Goal: Task Accomplishment & Management: Manage account settings

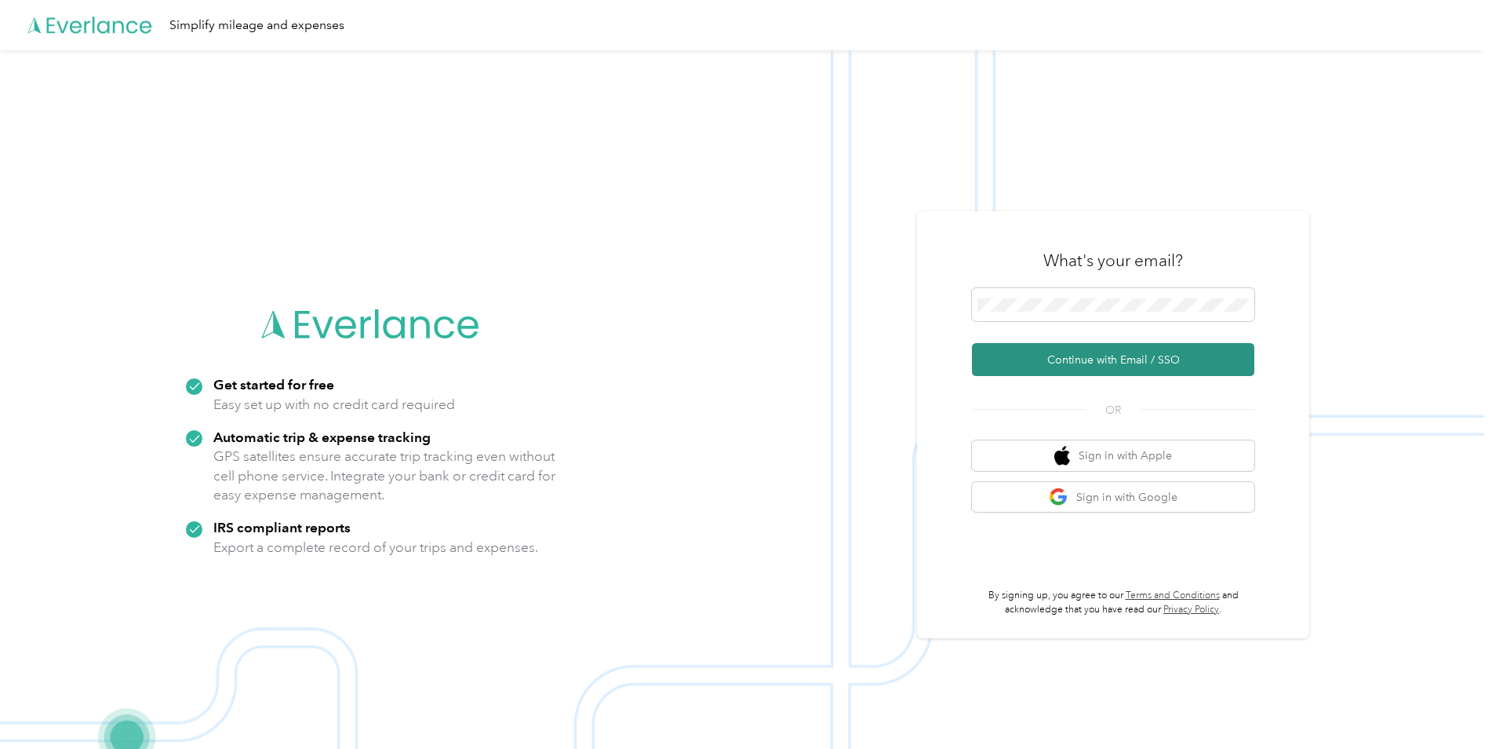
click at [1095, 359] on button "Continue with Email / SSO" at bounding box center [1113, 359] width 282 height 33
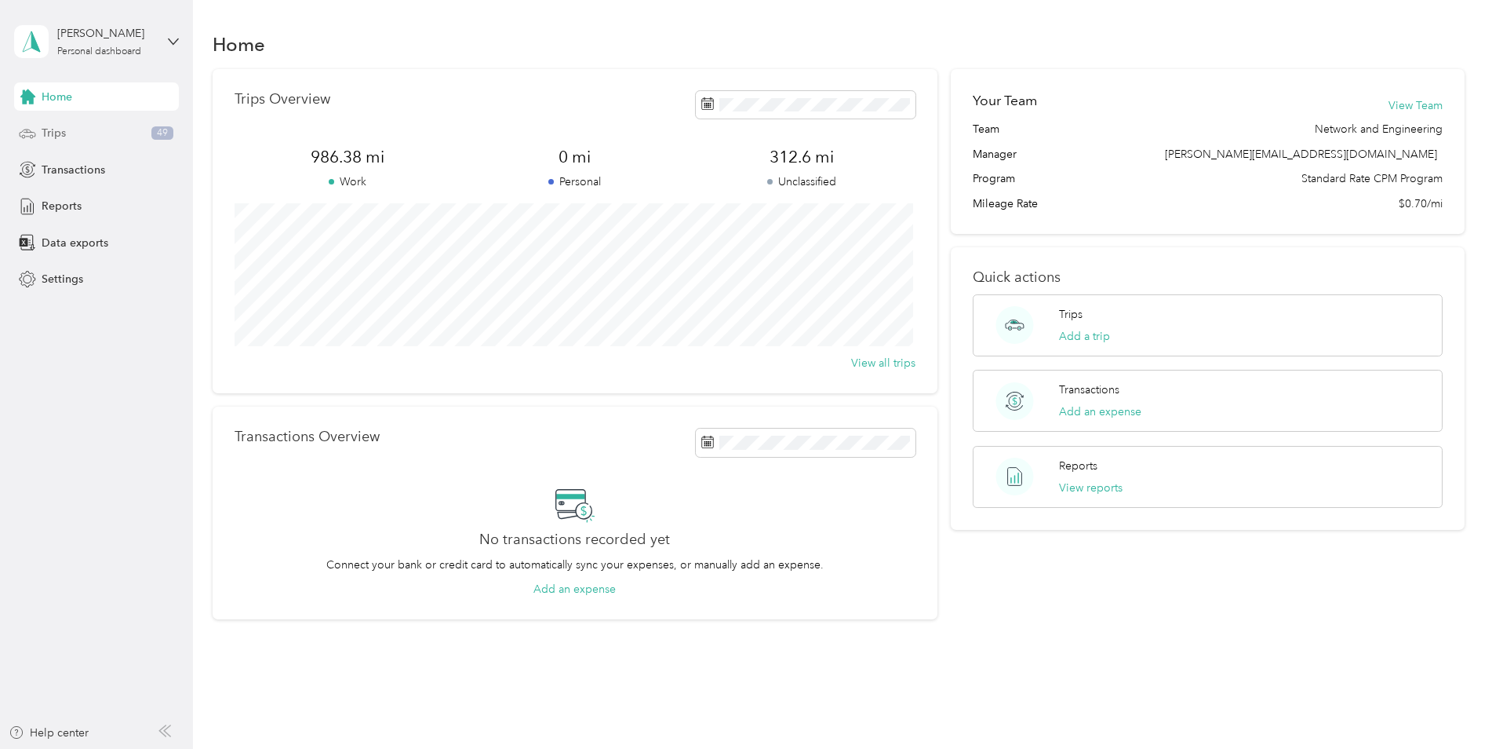
click at [78, 129] on div "Trips 49" at bounding box center [96, 133] width 165 height 28
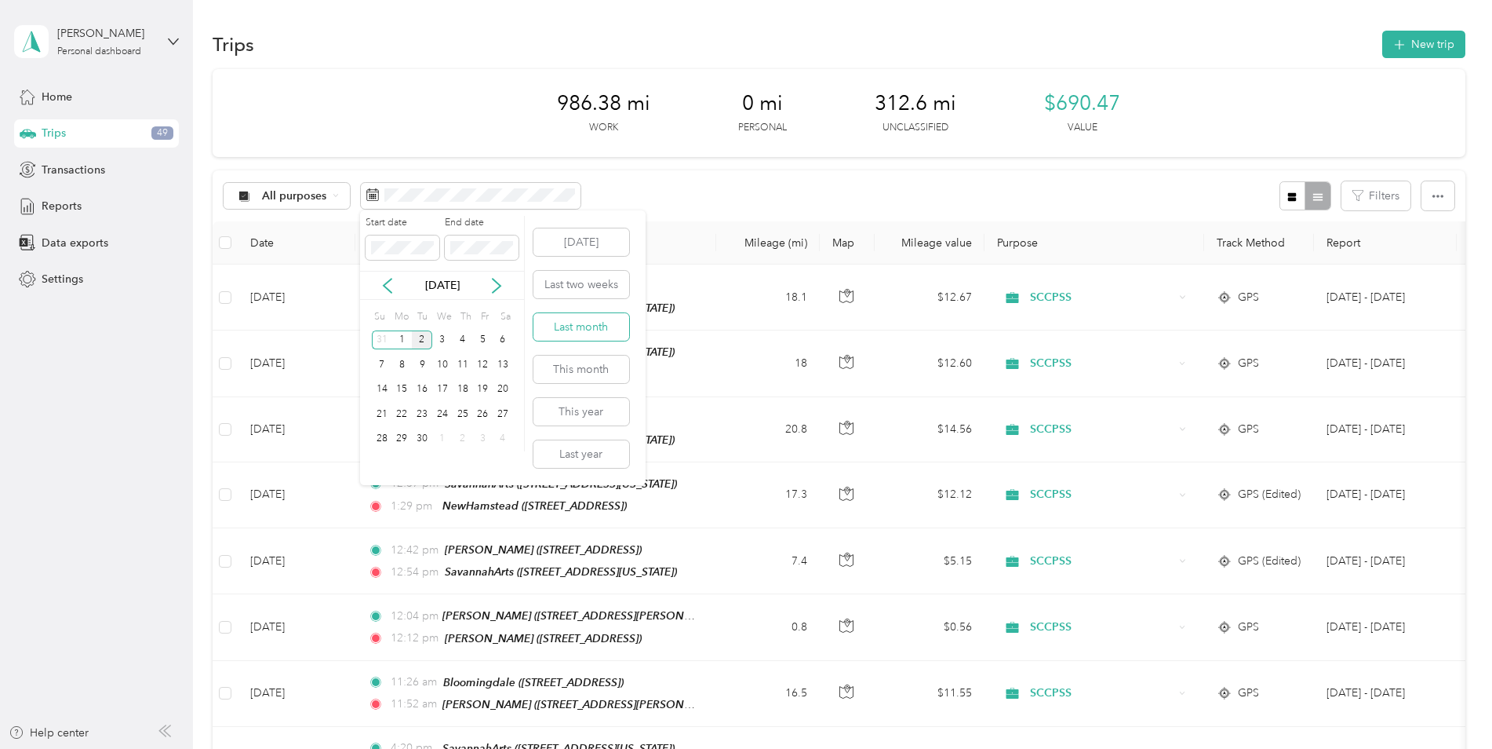
click at [565, 335] on button "Last month" at bounding box center [582, 326] width 96 height 27
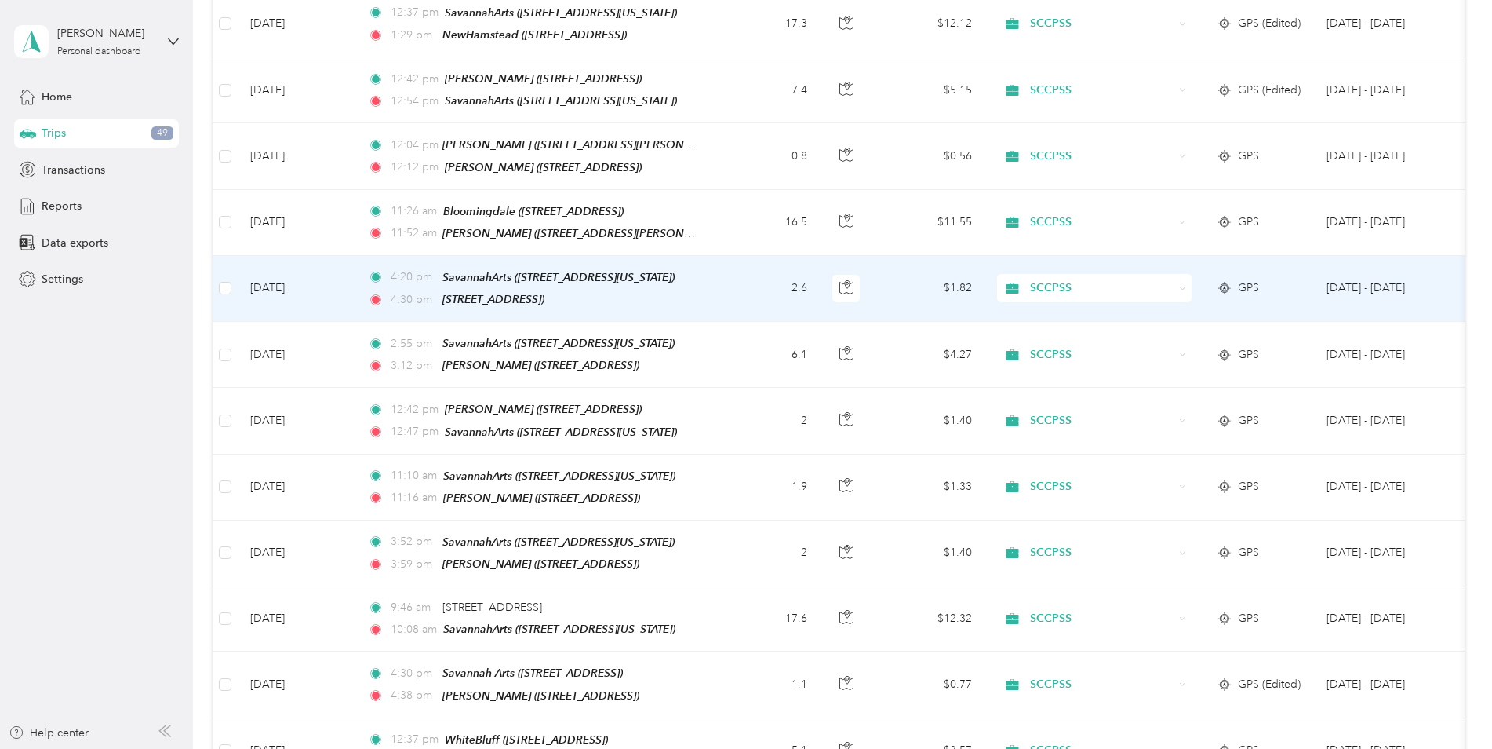
scroll to position [549, 0]
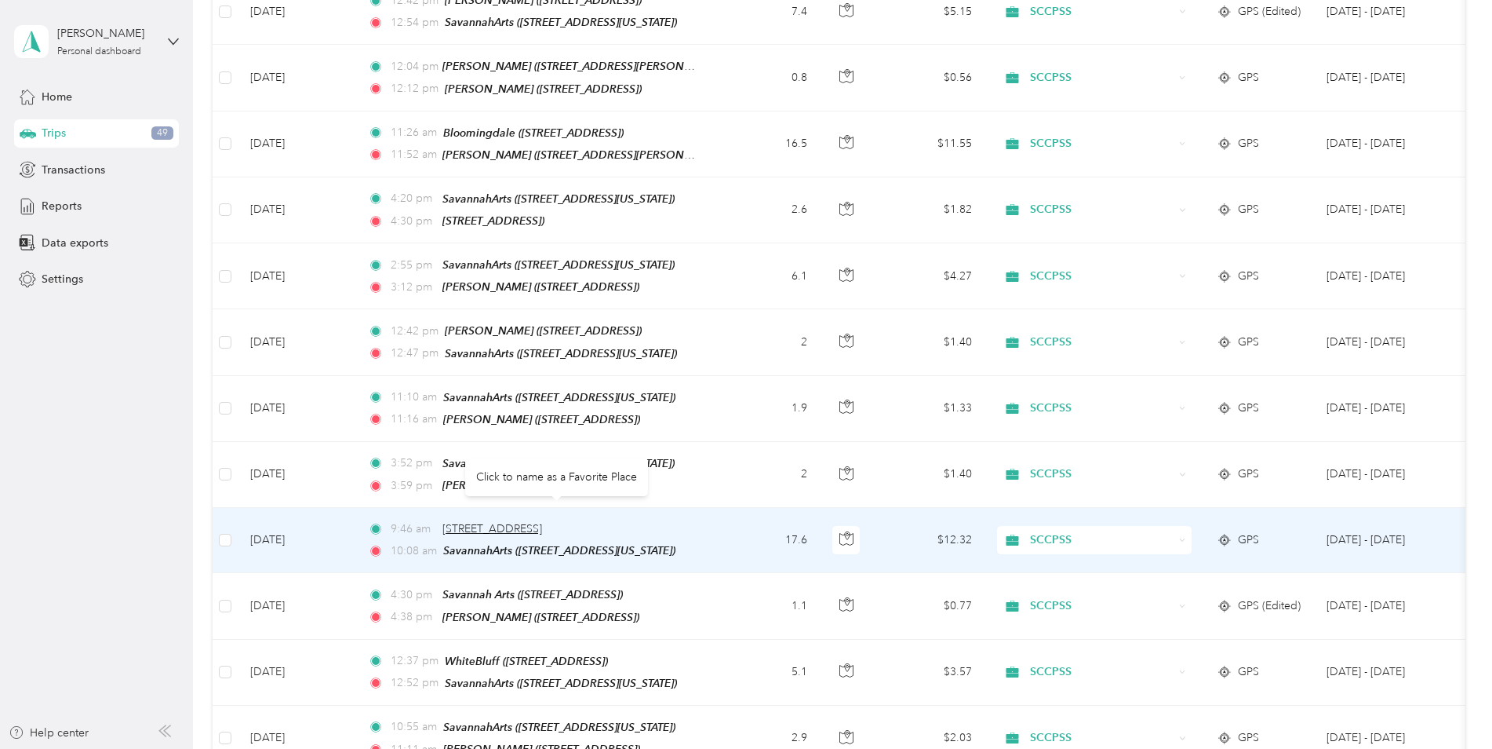
click at [495, 522] on span "[STREET_ADDRESS]" at bounding box center [493, 528] width 100 height 13
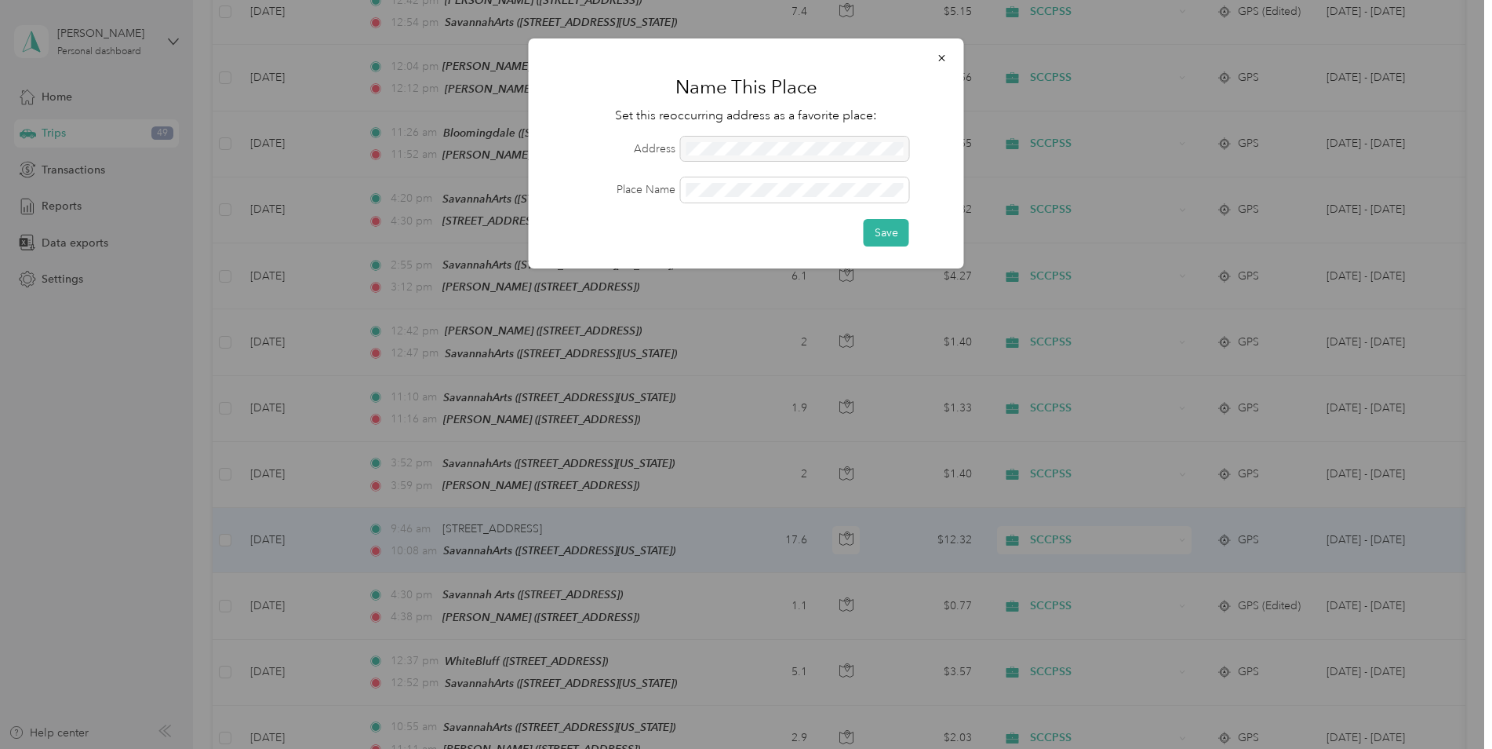
click at [723, 144] on div at bounding box center [795, 149] width 228 height 25
click at [948, 59] on button "button" at bounding box center [942, 57] width 33 height 27
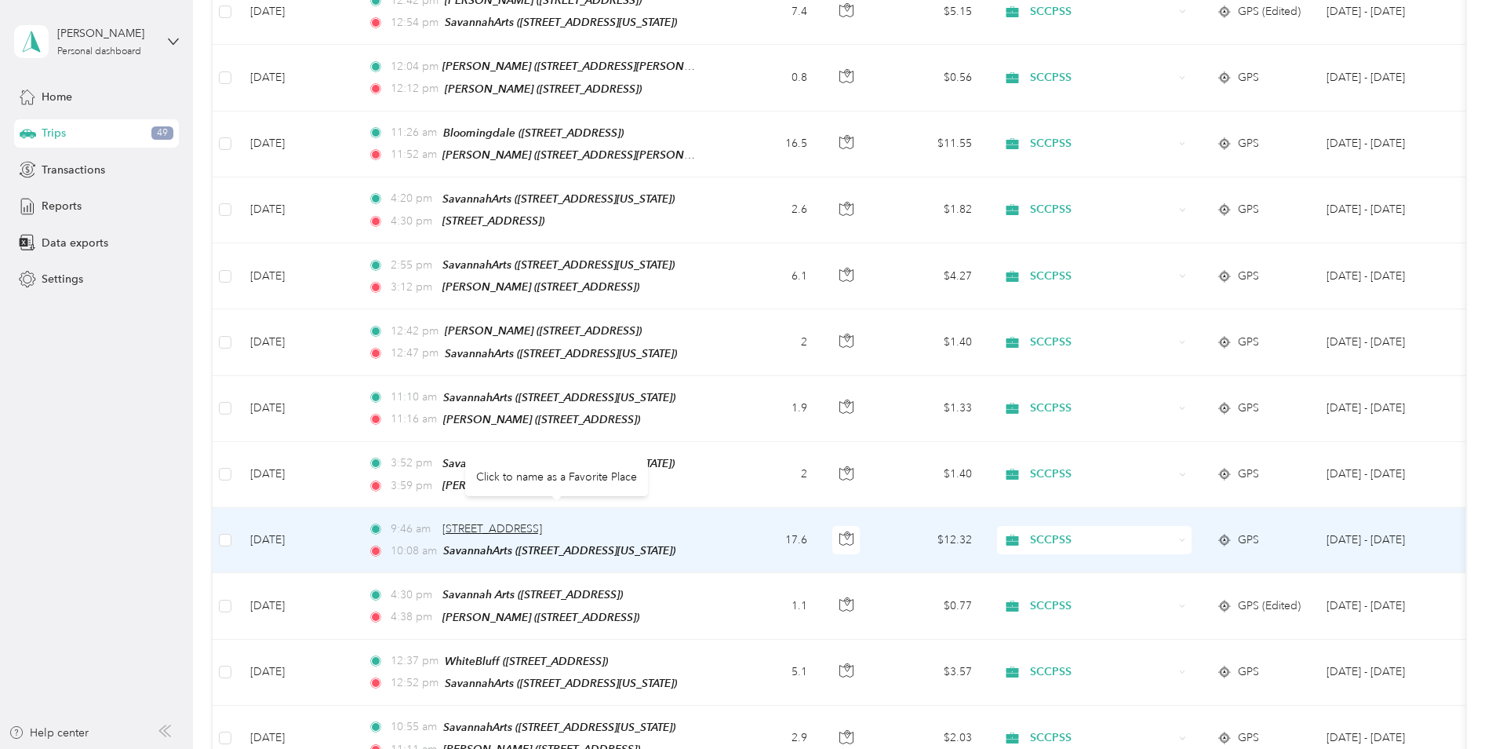
click at [499, 522] on span "[STREET_ADDRESS]" at bounding box center [493, 528] width 100 height 13
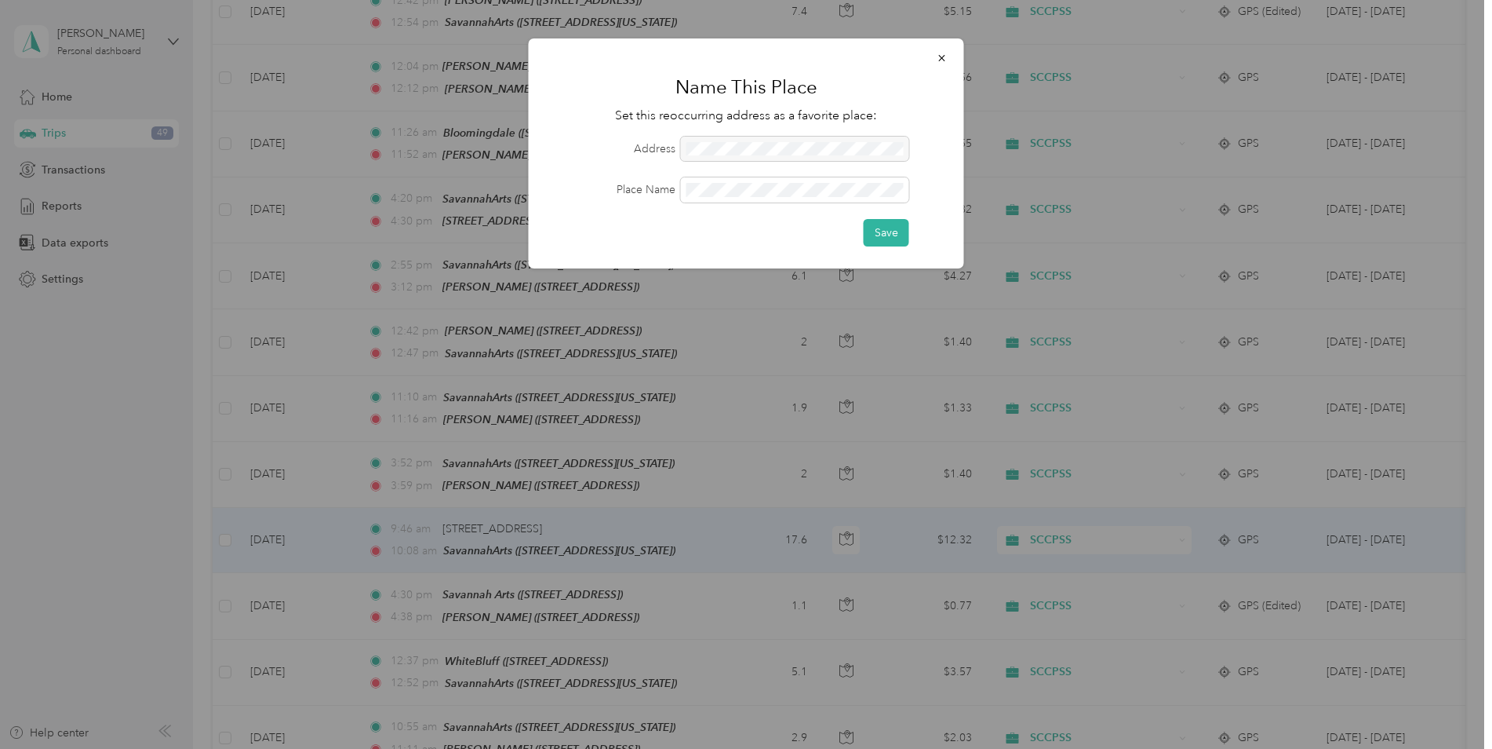
click at [742, 150] on div at bounding box center [795, 149] width 228 height 25
click at [742, 149] on div at bounding box center [795, 149] width 228 height 25
click at [887, 234] on button "Save" at bounding box center [887, 232] width 46 height 27
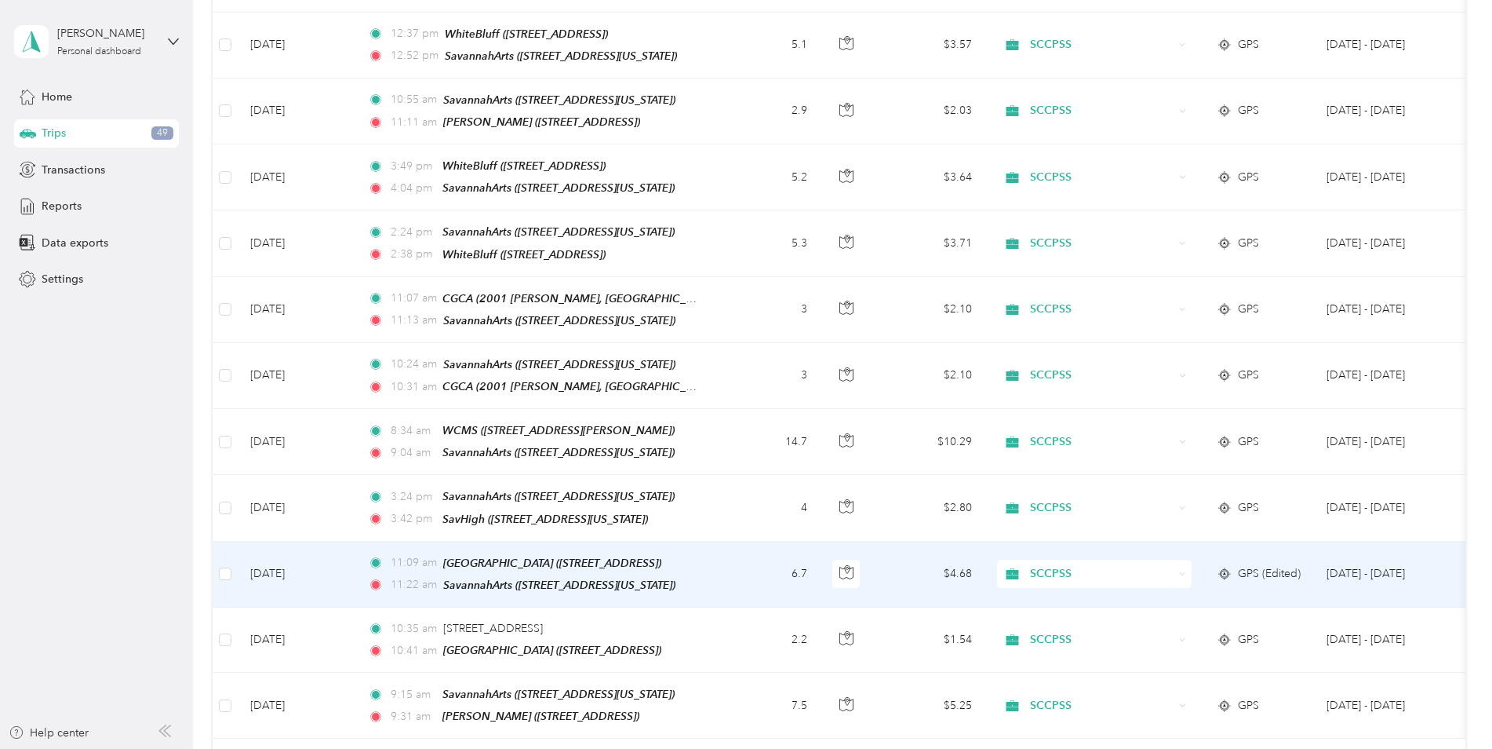
scroll to position [1255, 0]
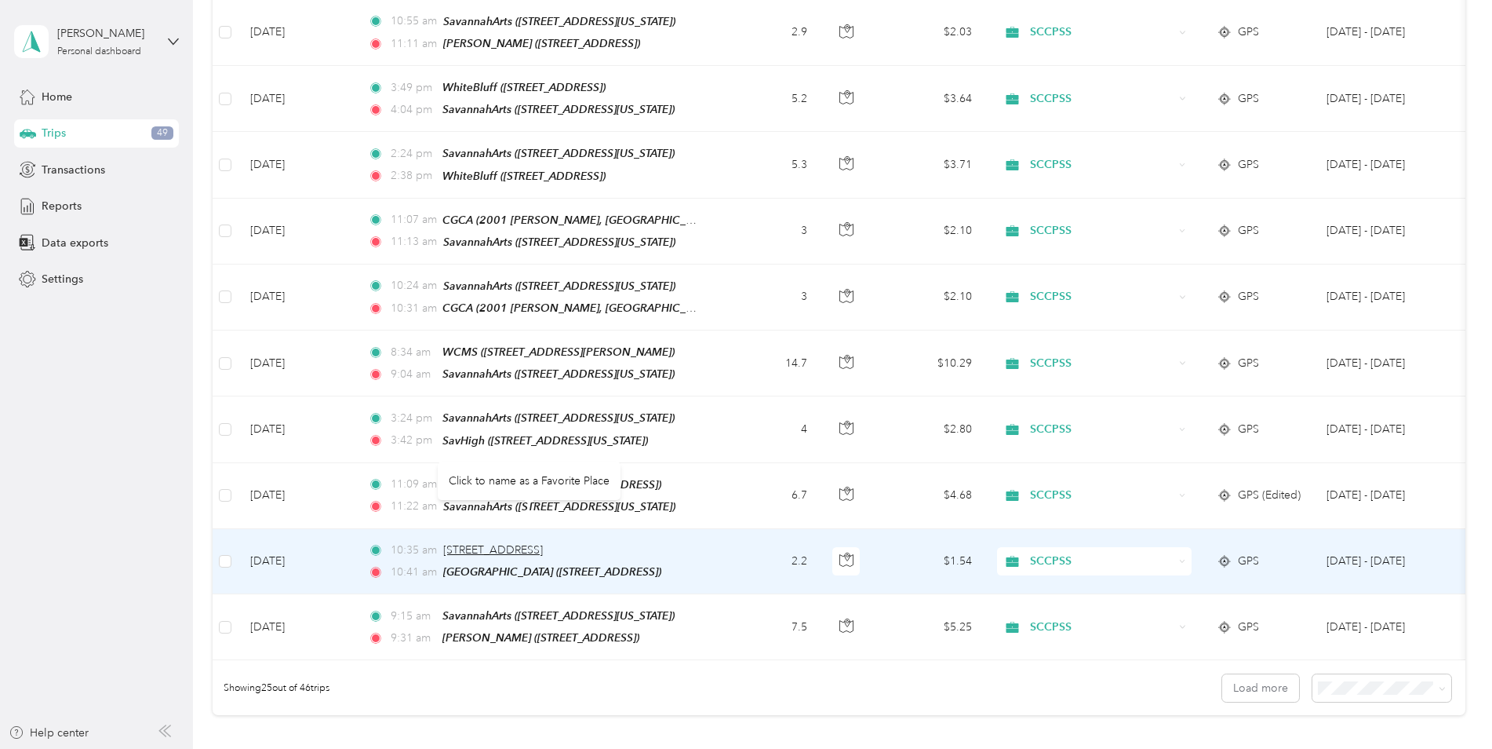
click at [491, 543] on span "[STREET_ADDRESS]" at bounding box center [493, 549] width 100 height 13
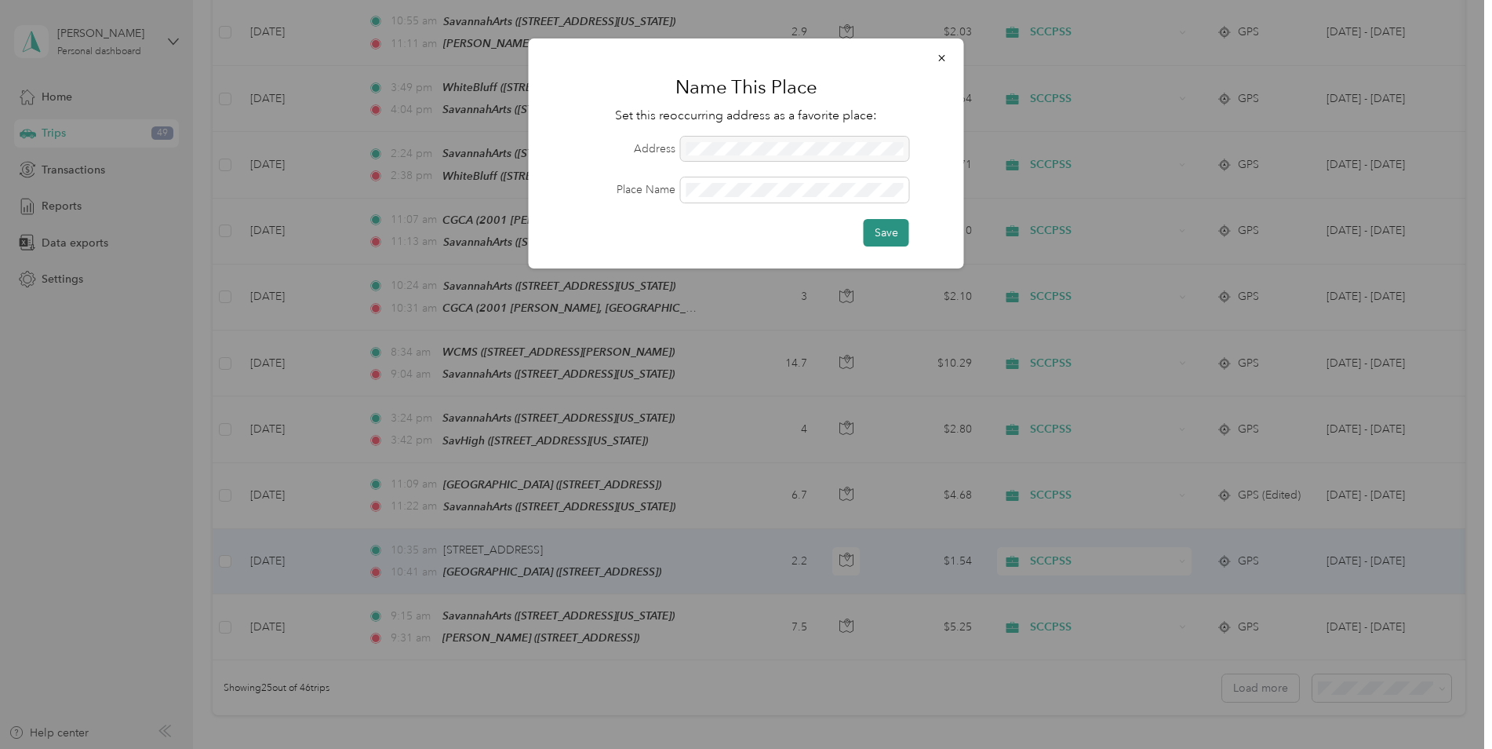
click at [879, 228] on button "Save" at bounding box center [887, 232] width 46 height 27
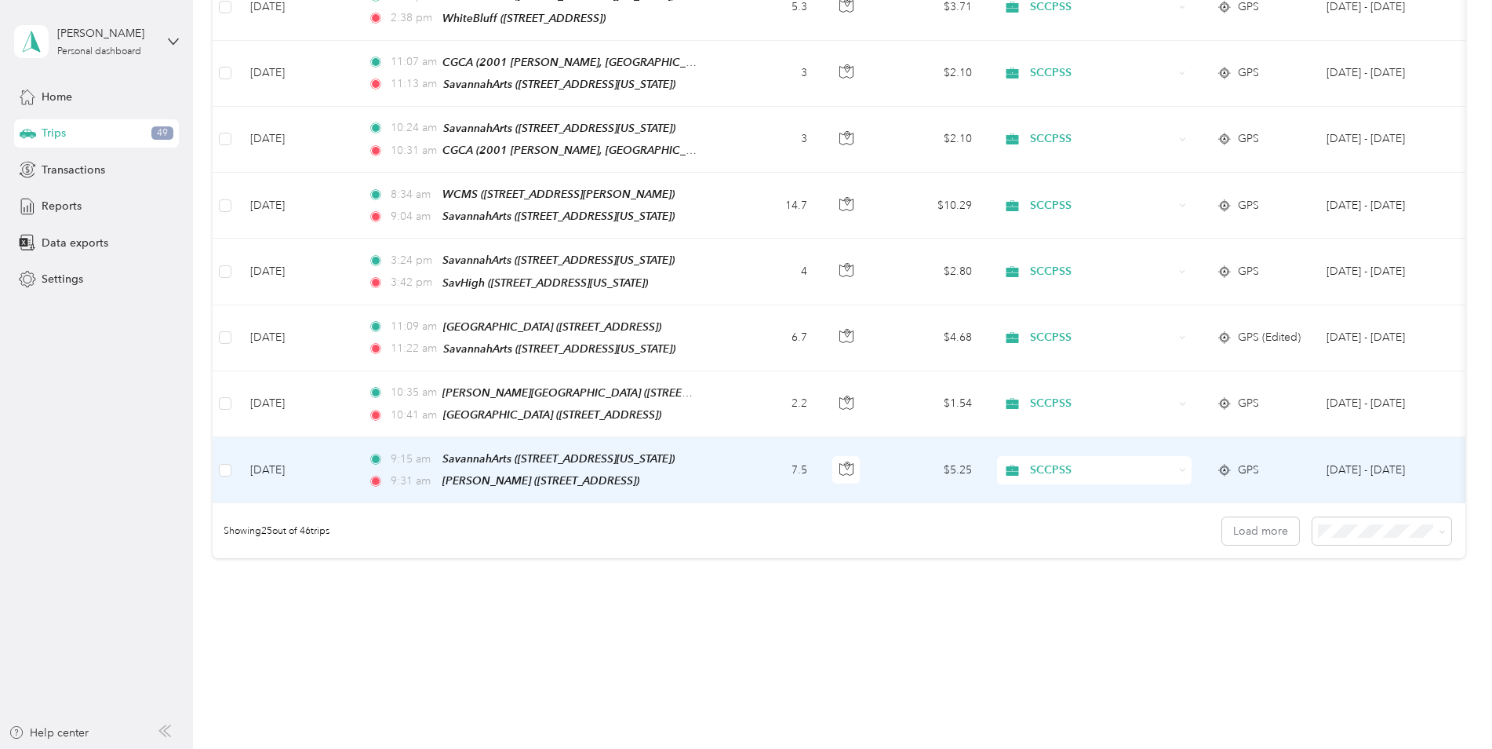
scroll to position [1335, 0]
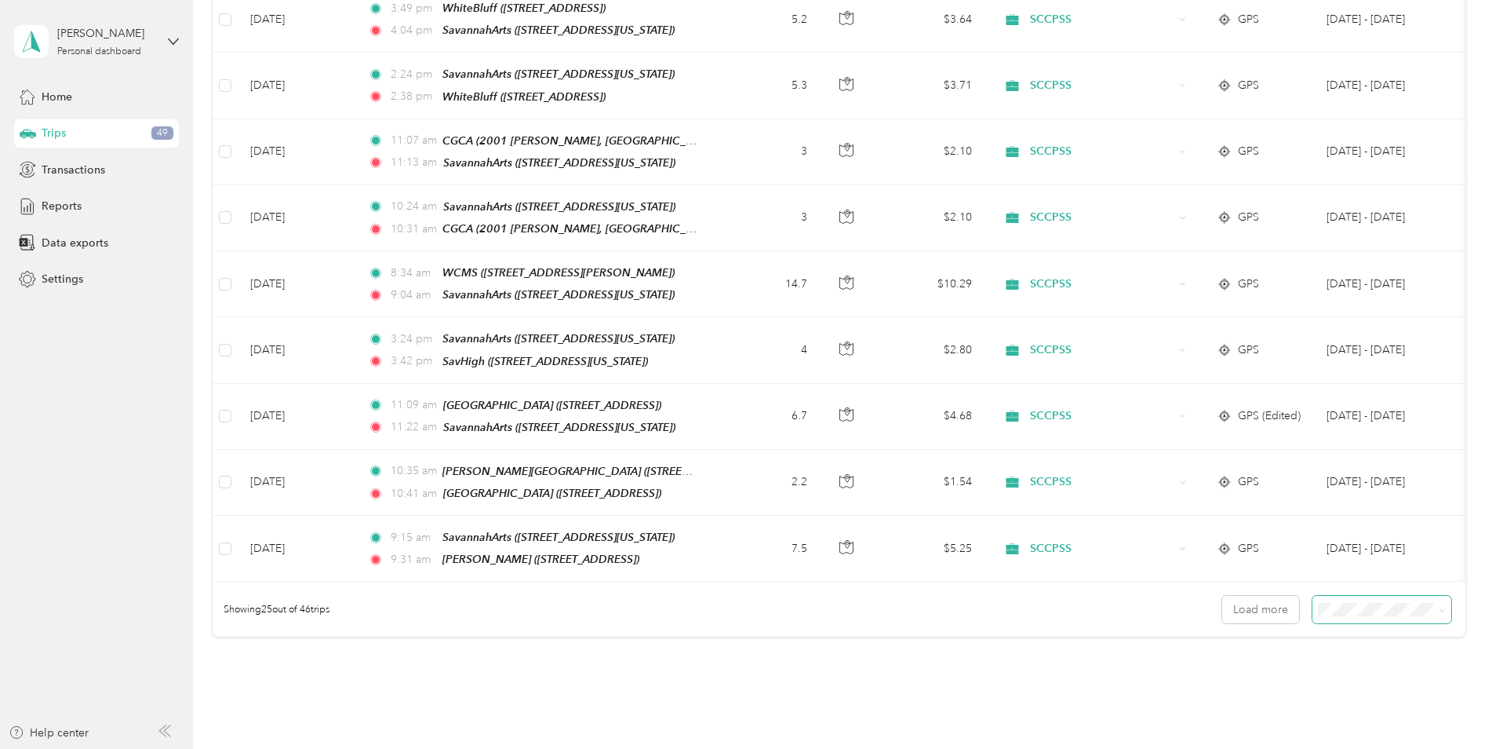
click at [1440, 606] on icon at bounding box center [1442, 609] width 7 height 7
click at [1367, 640] on span "50 per load" at bounding box center [1349, 638] width 58 height 13
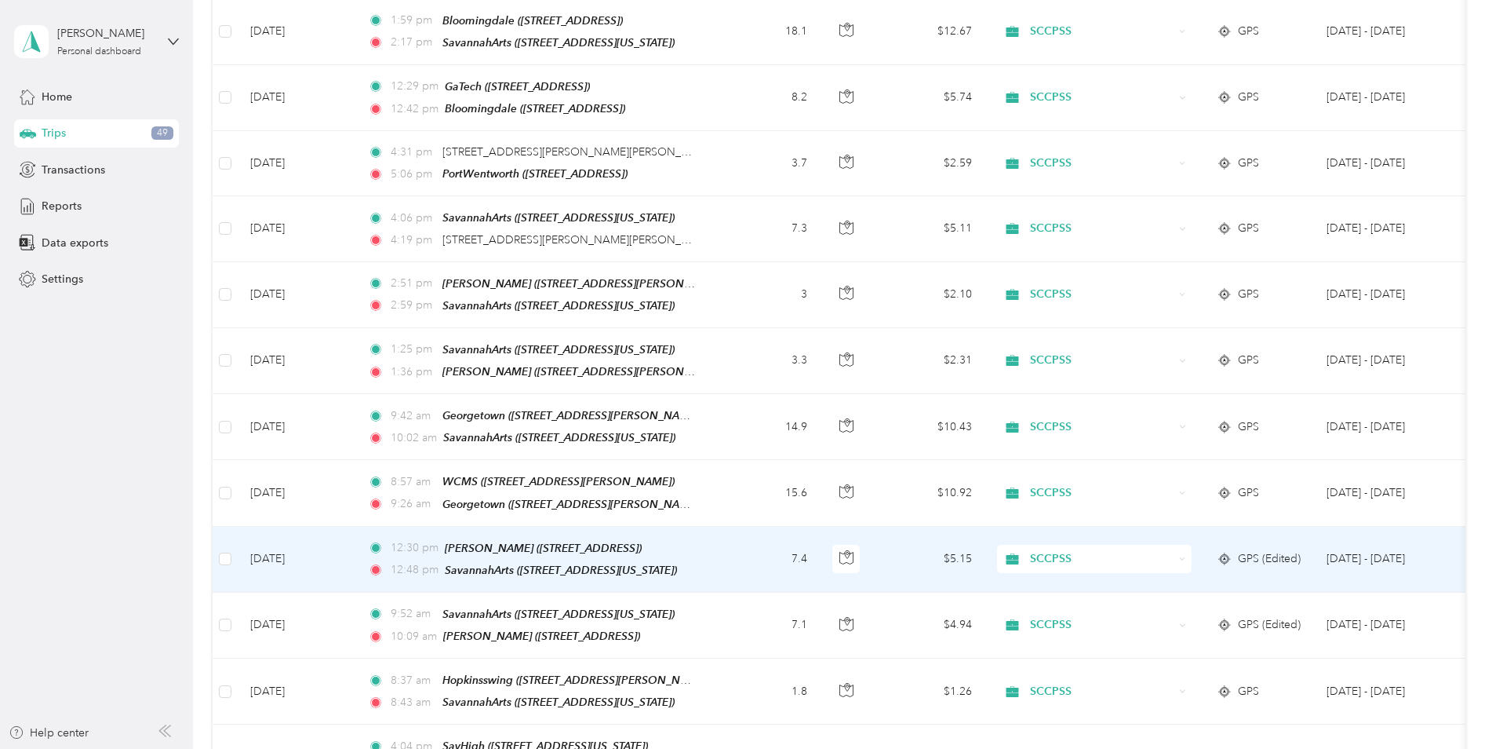
scroll to position [1827, 0]
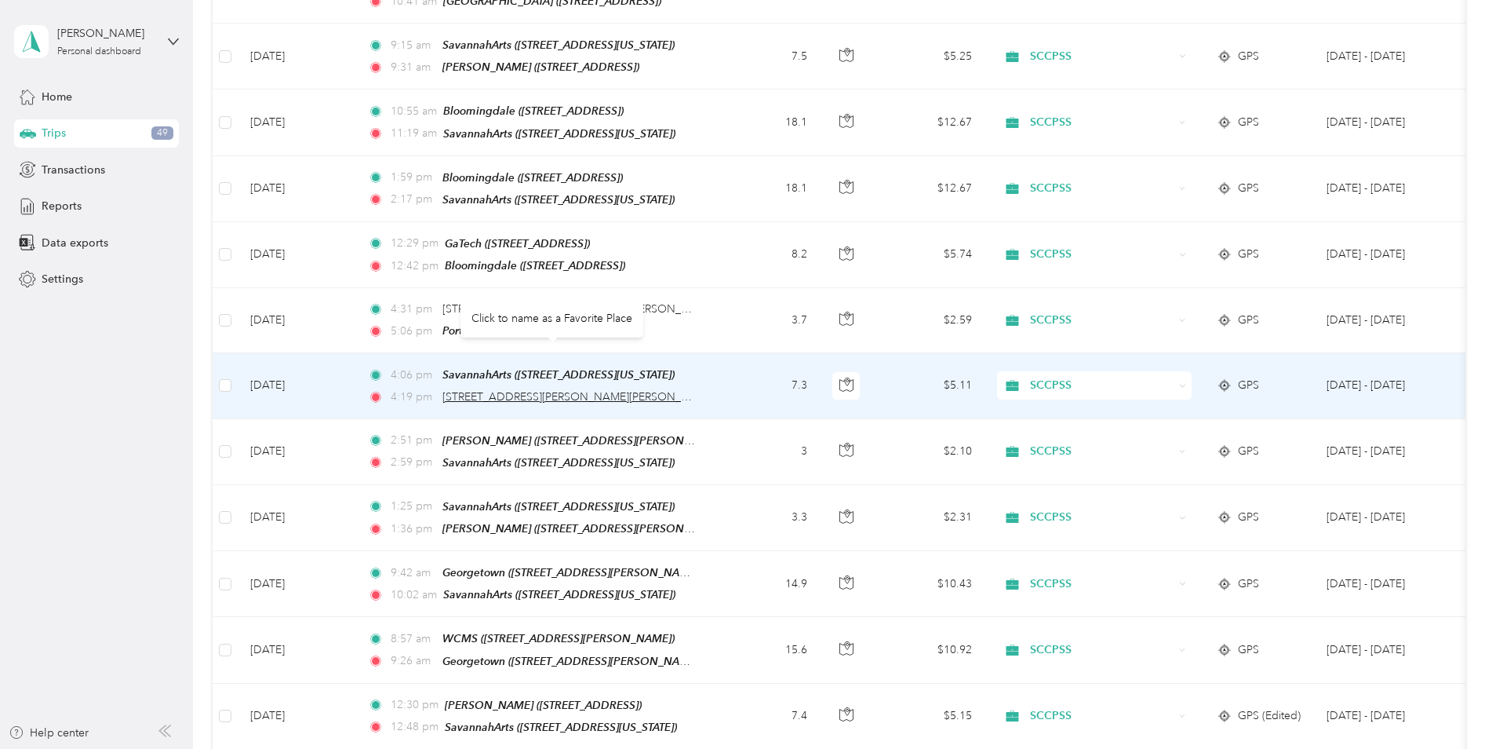
click at [510, 390] on span "[STREET_ADDRESS][PERSON_NAME][PERSON_NAME]" at bounding box center [580, 396] width 274 height 13
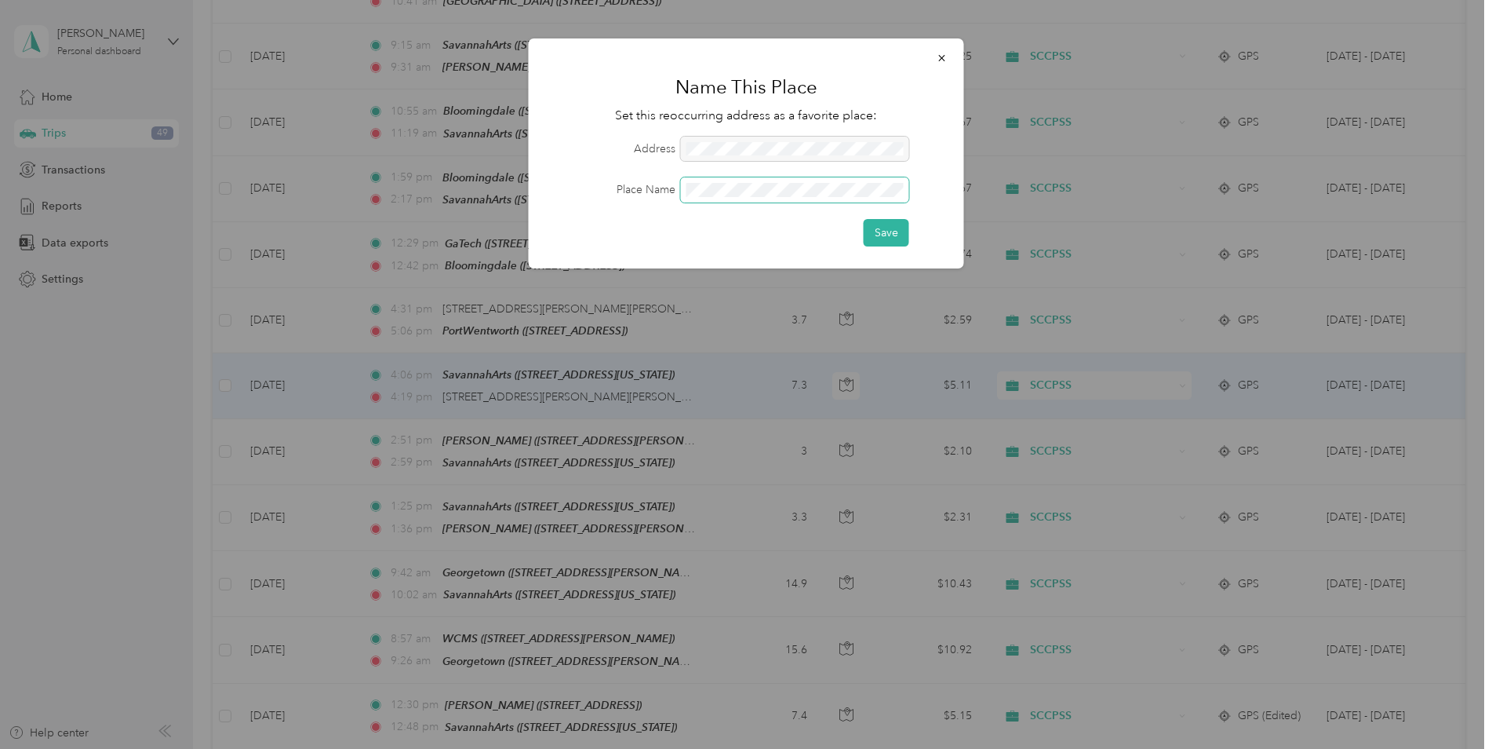
click at [719, 199] on span at bounding box center [795, 189] width 228 height 25
click at [894, 234] on button "Save" at bounding box center [887, 232] width 46 height 27
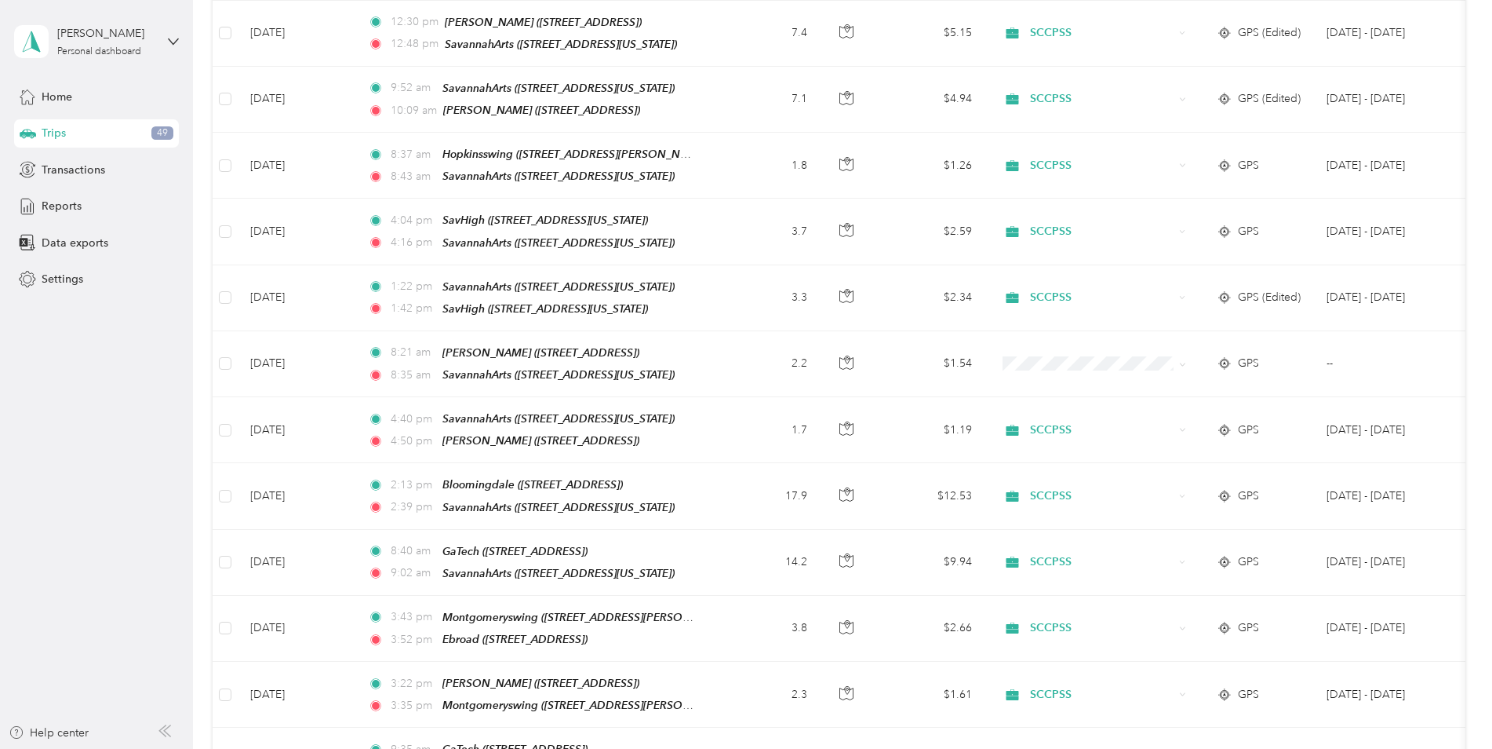
scroll to position [2768, 0]
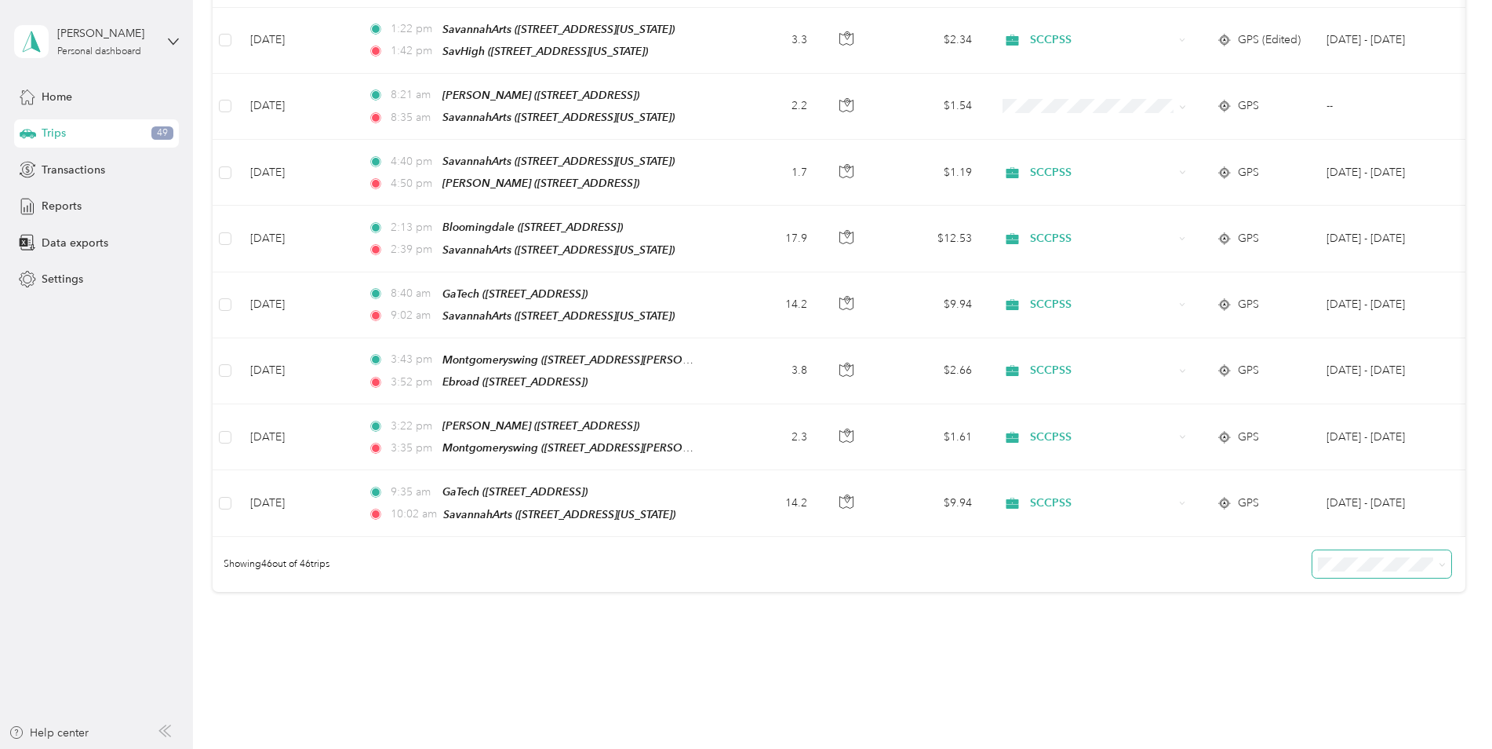
click at [1442, 550] on span at bounding box center [1382, 563] width 139 height 27
click at [1439, 561] on icon at bounding box center [1442, 564] width 7 height 7
click at [1353, 592] on span "100 per load" at bounding box center [1352, 587] width 64 height 13
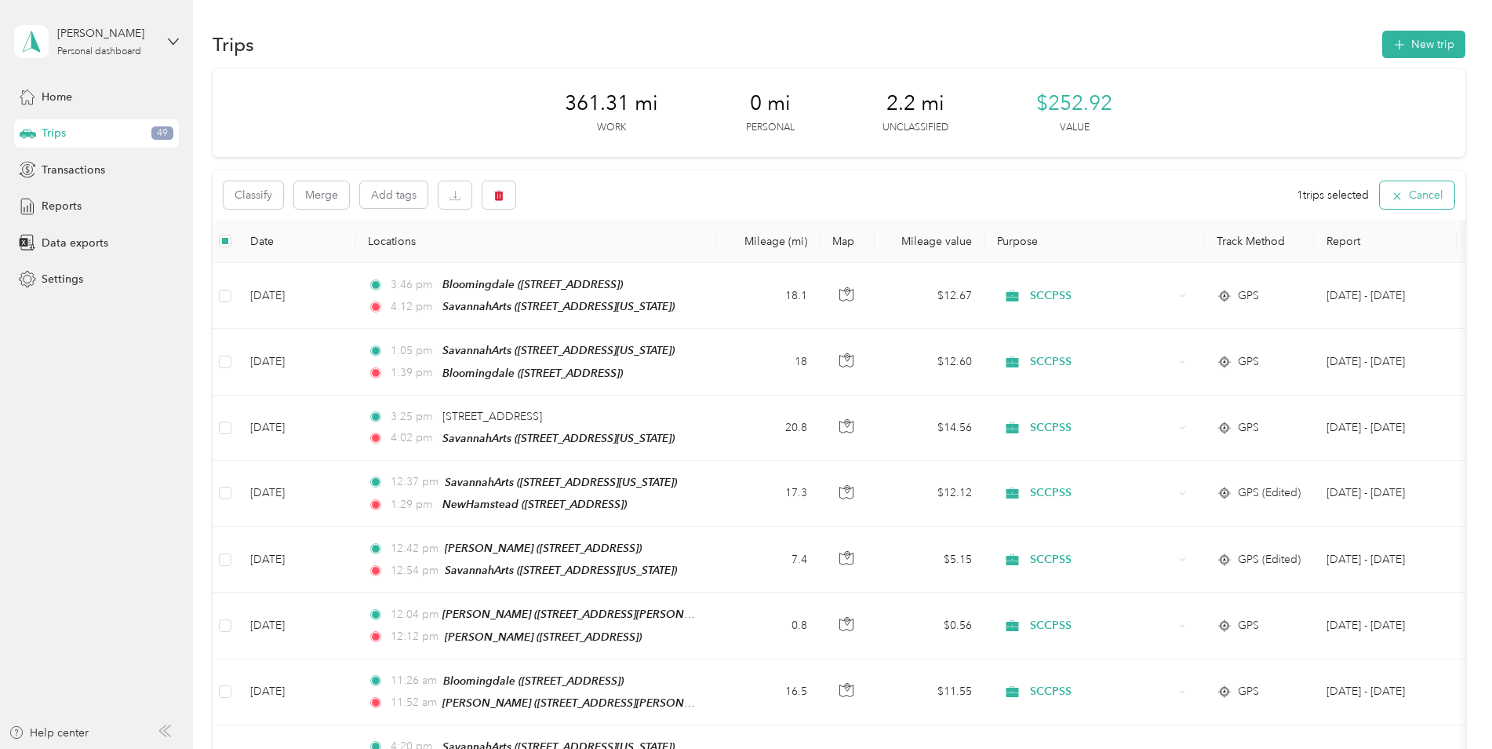
click at [1420, 194] on button "Cancel" at bounding box center [1417, 194] width 75 height 27
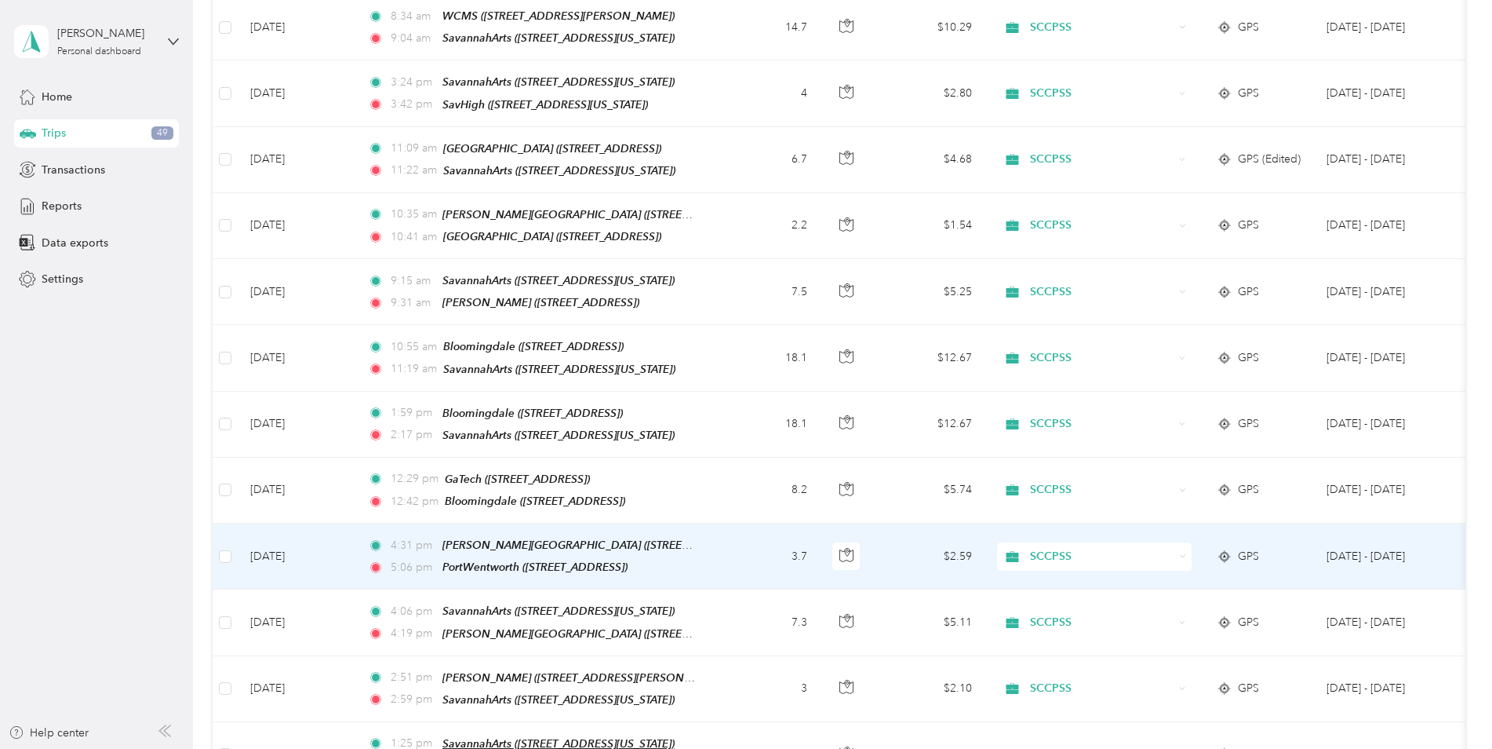
scroll to position [1513, 0]
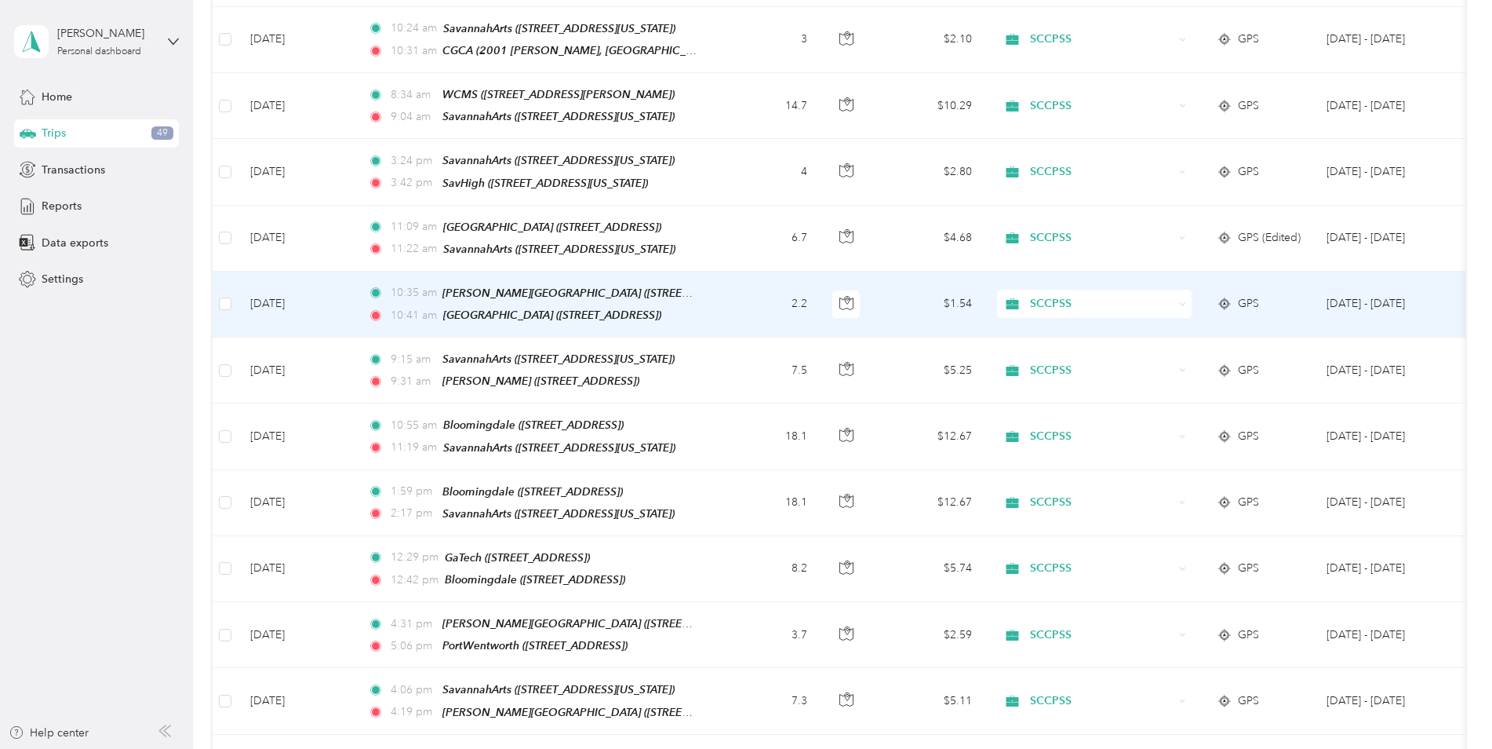
click at [233, 271] on td at bounding box center [225, 304] width 25 height 66
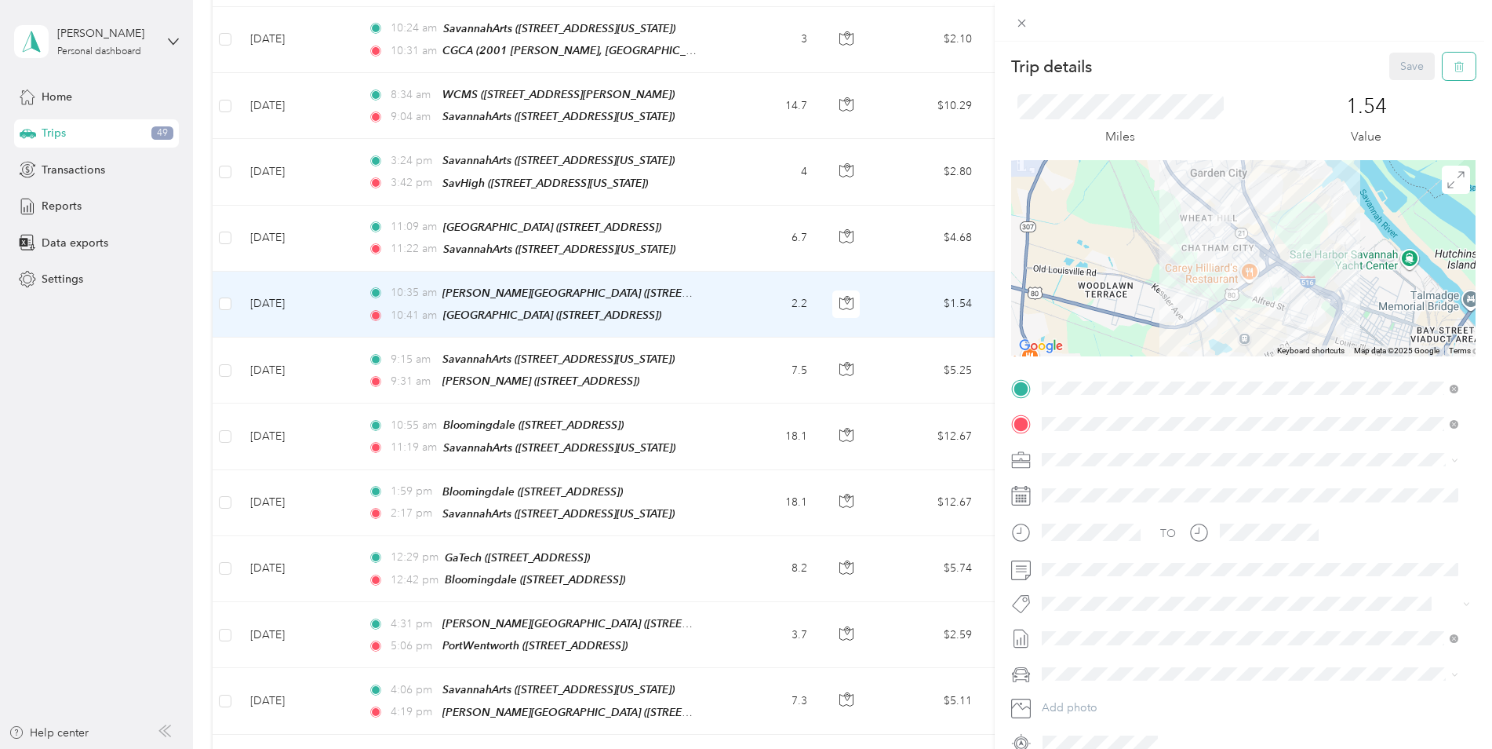
click at [1455, 64] on icon "button" at bounding box center [1459, 67] width 9 height 10
click at [1393, 85] on button "Yes" at bounding box center [1401, 85] width 31 height 25
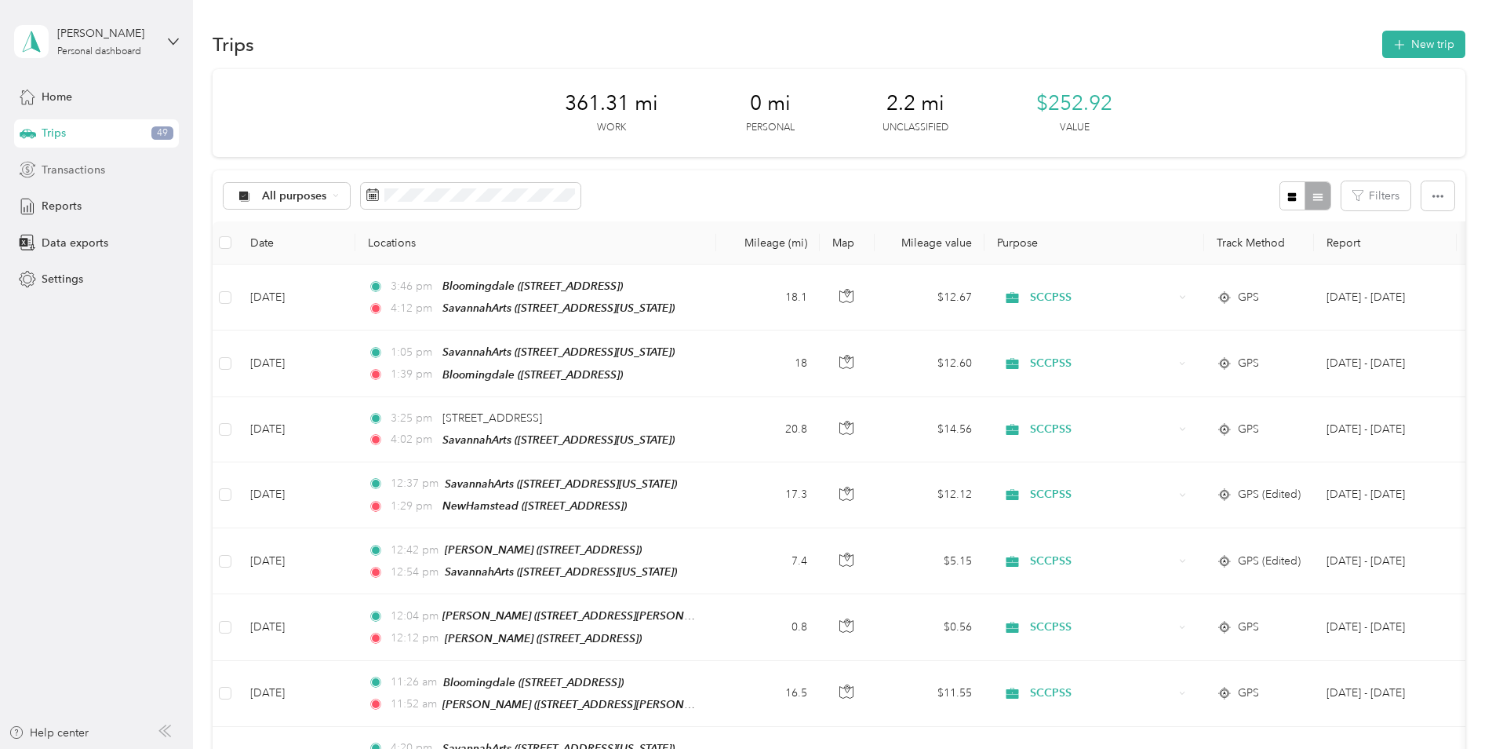
click at [64, 173] on span "Transactions" at bounding box center [74, 170] width 64 height 16
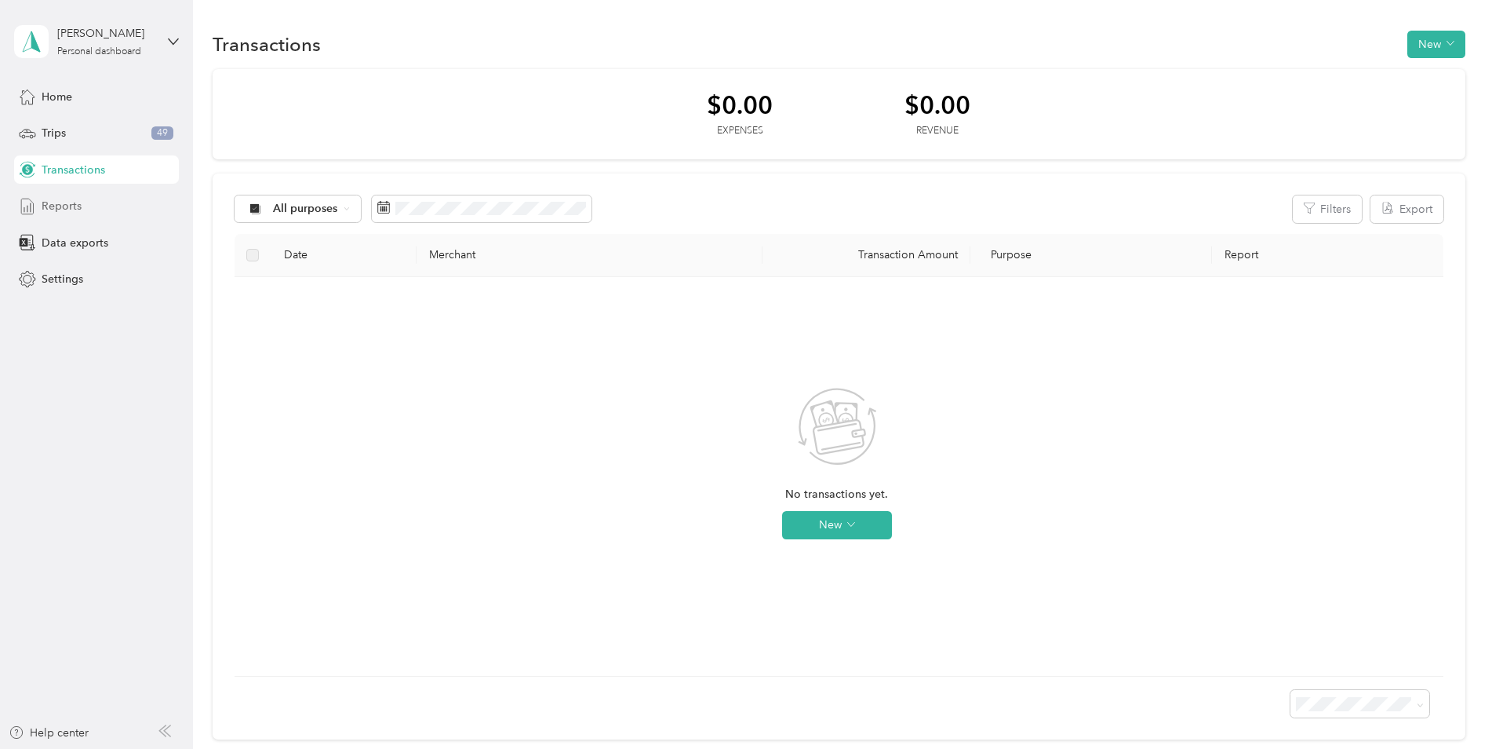
click at [50, 213] on span "Reports" at bounding box center [62, 206] width 40 height 16
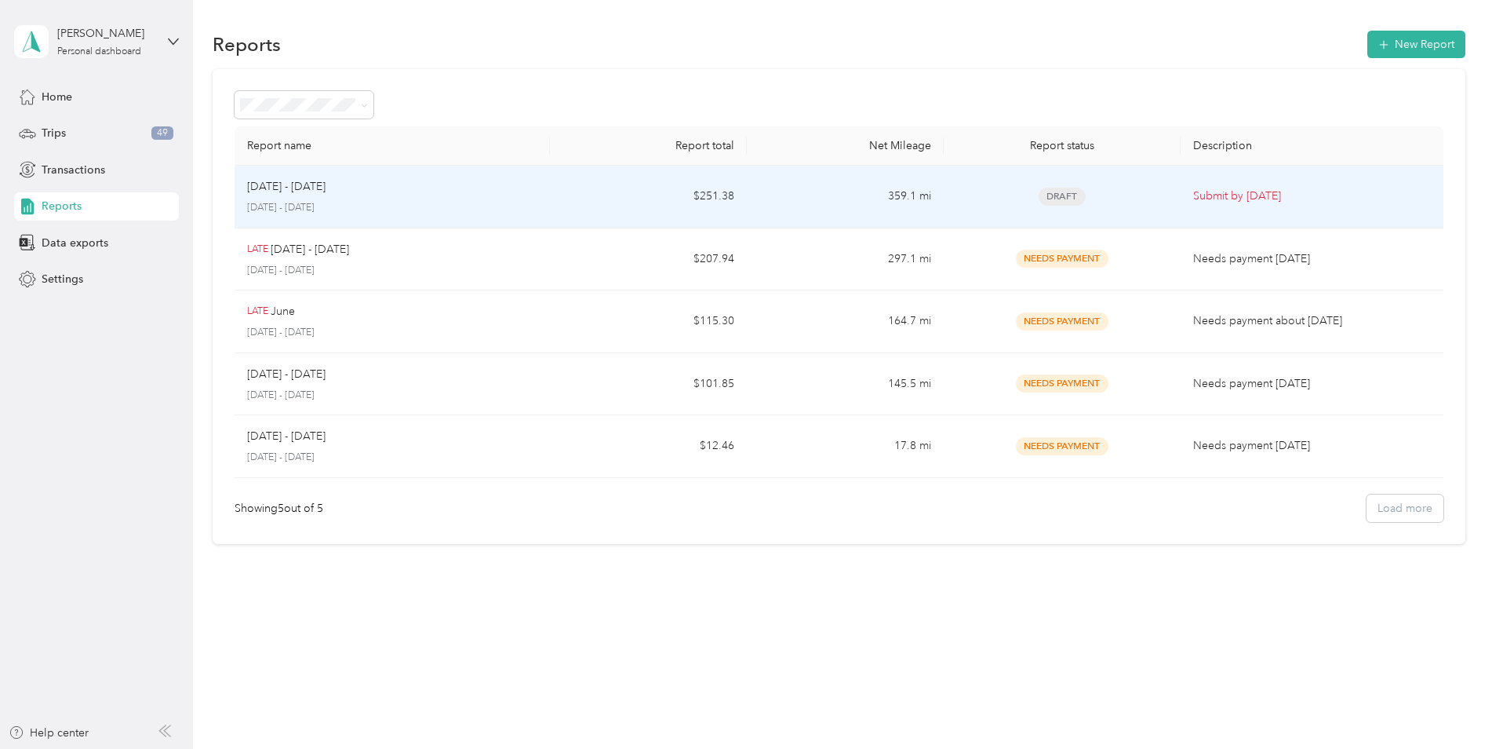
click at [441, 197] on div "[DATE] - [DATE] [DATE] - [DATE]" at bounding box center [392, 196] width 290 height 37
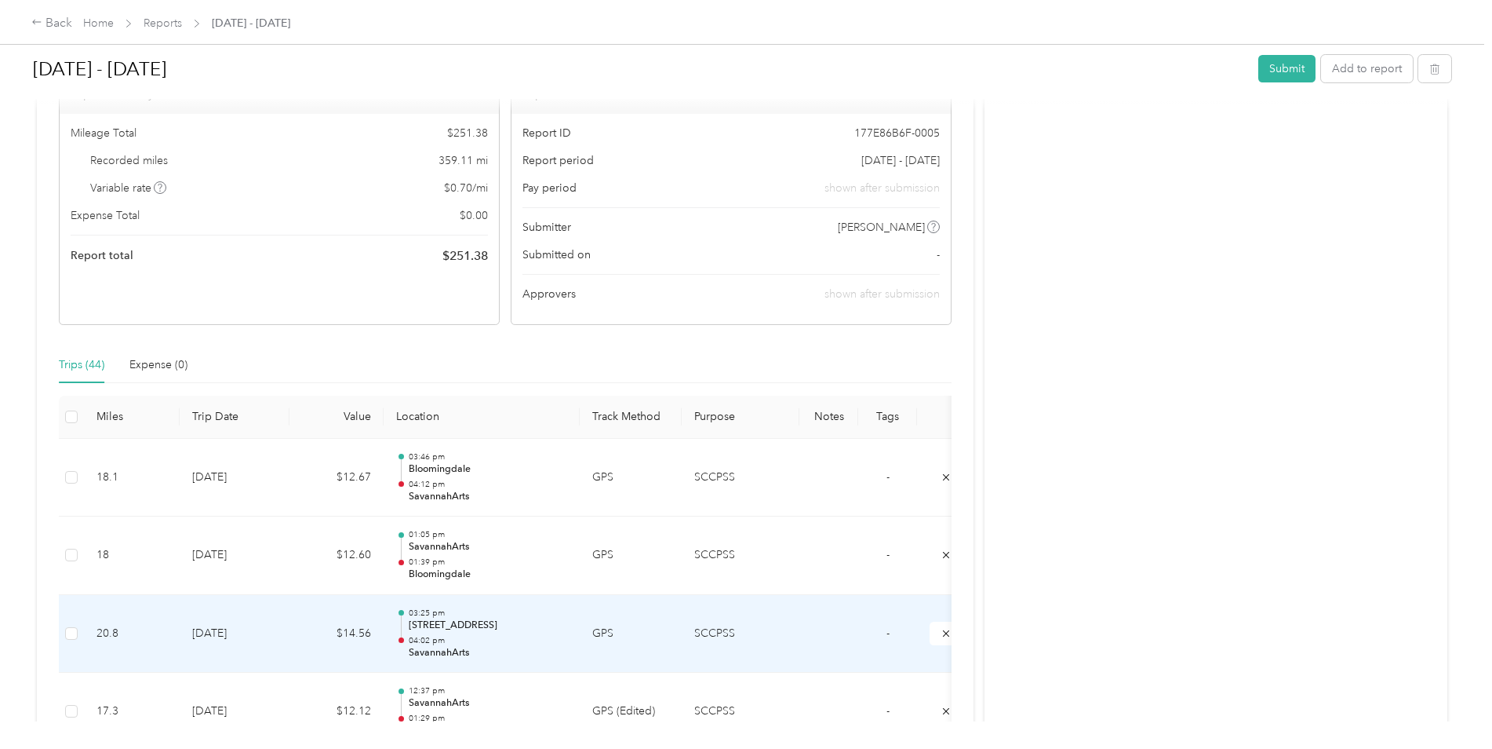
scroll to position [392, 0]
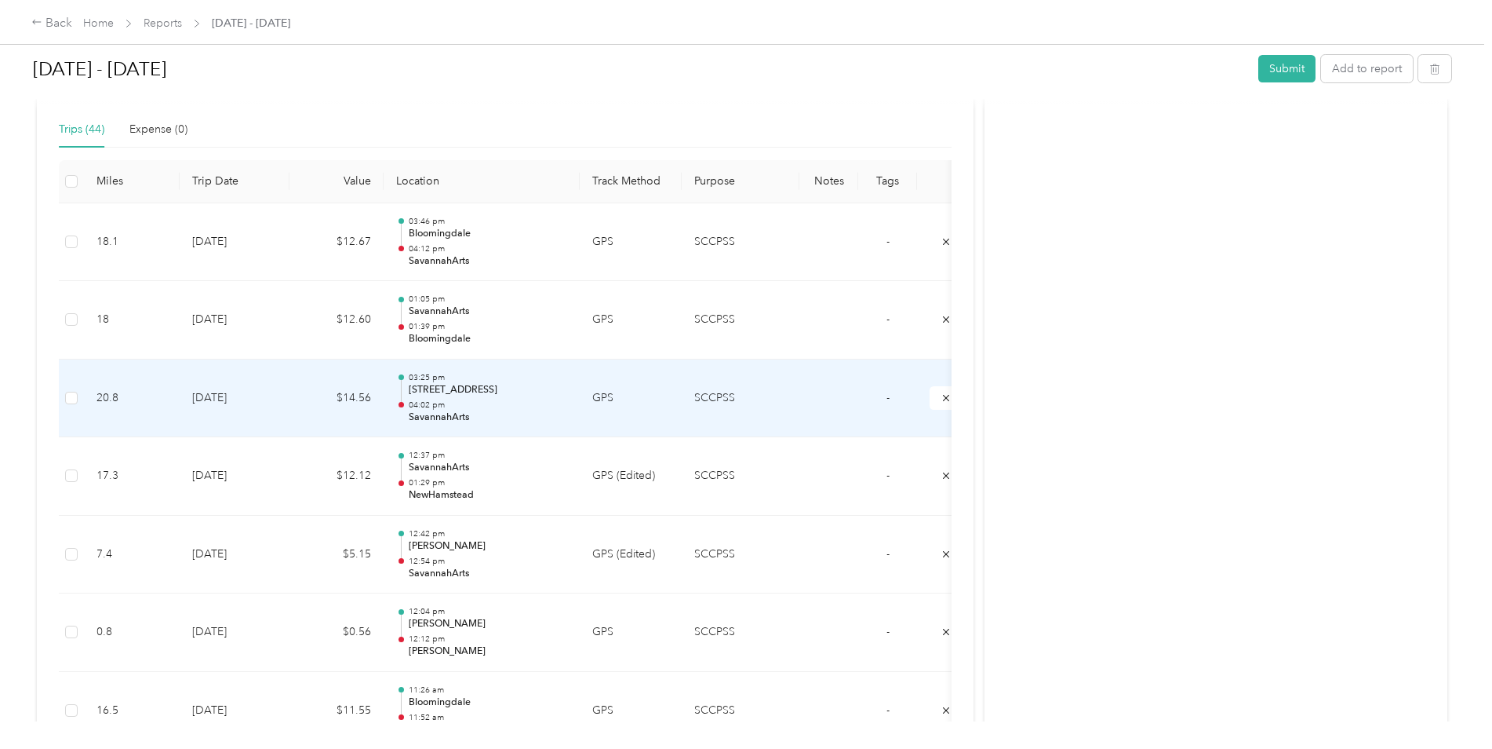
click at [453, 386] on p "[STREET_ADDRESS]" at bounding box center [488, 390] width 158 height 14
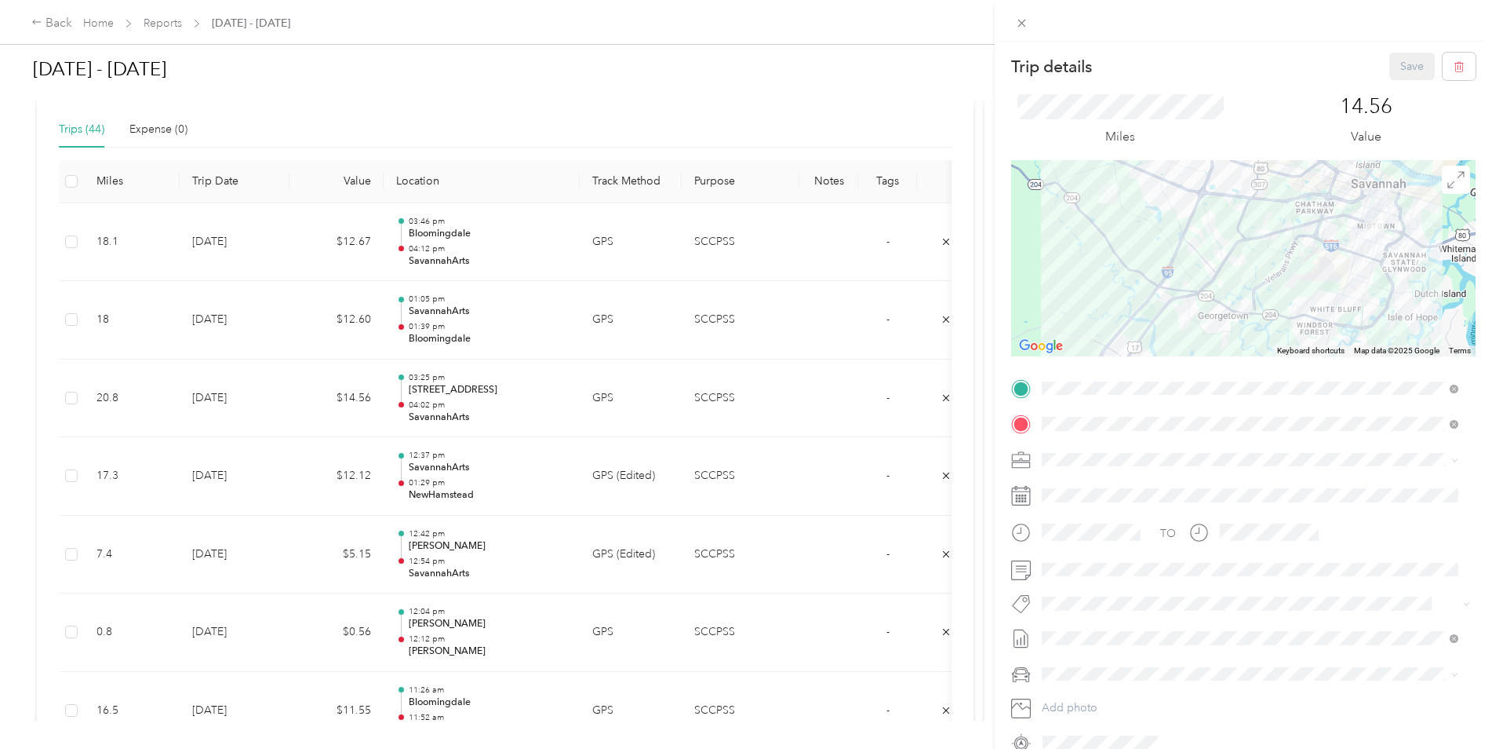
click at [1133, 458] on div "TEAM NewHamstead [STREET_ADDRESS]" at bounding box center [1136, 462] width 129 height 38
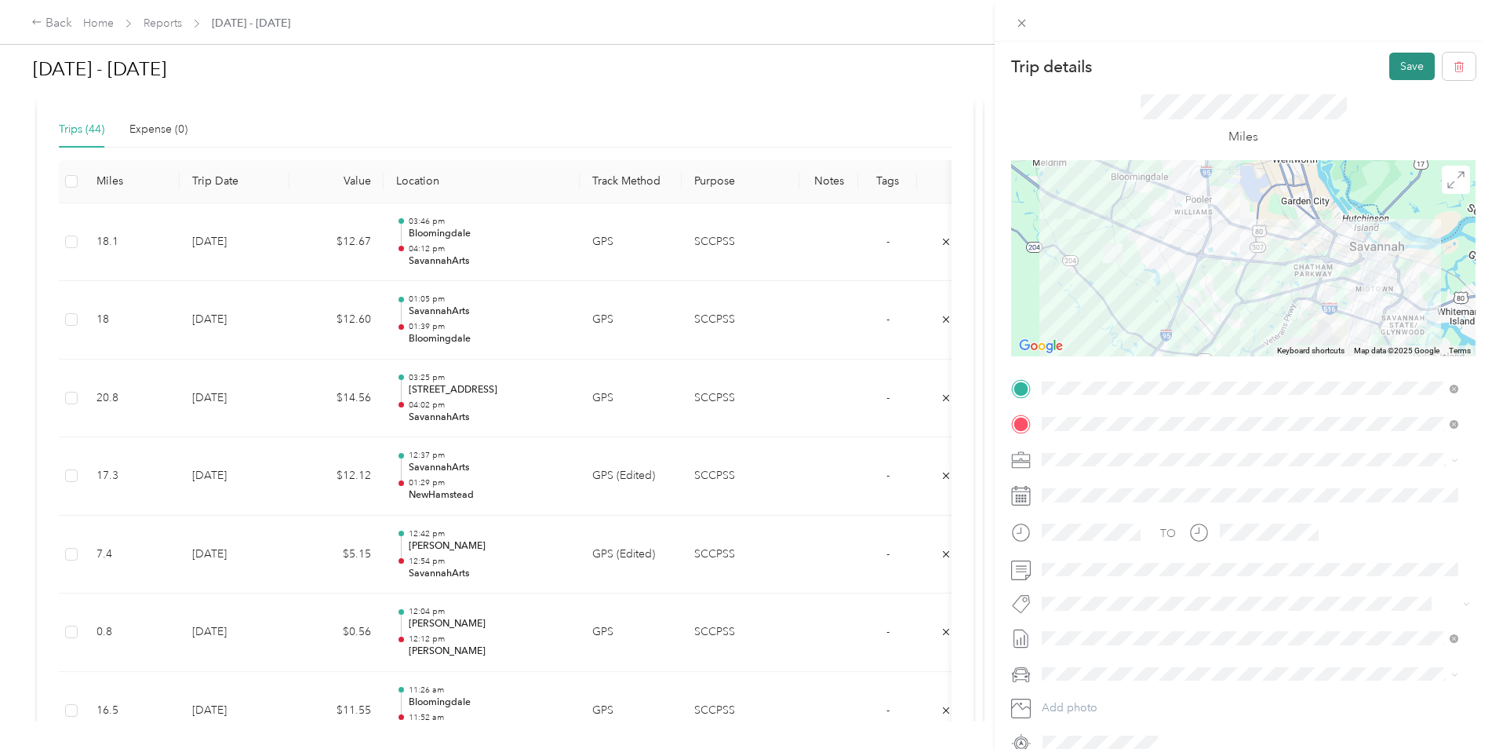
click at [1390, 66] on button "Save" at bounding box center [1413, 66] width 46 height 27
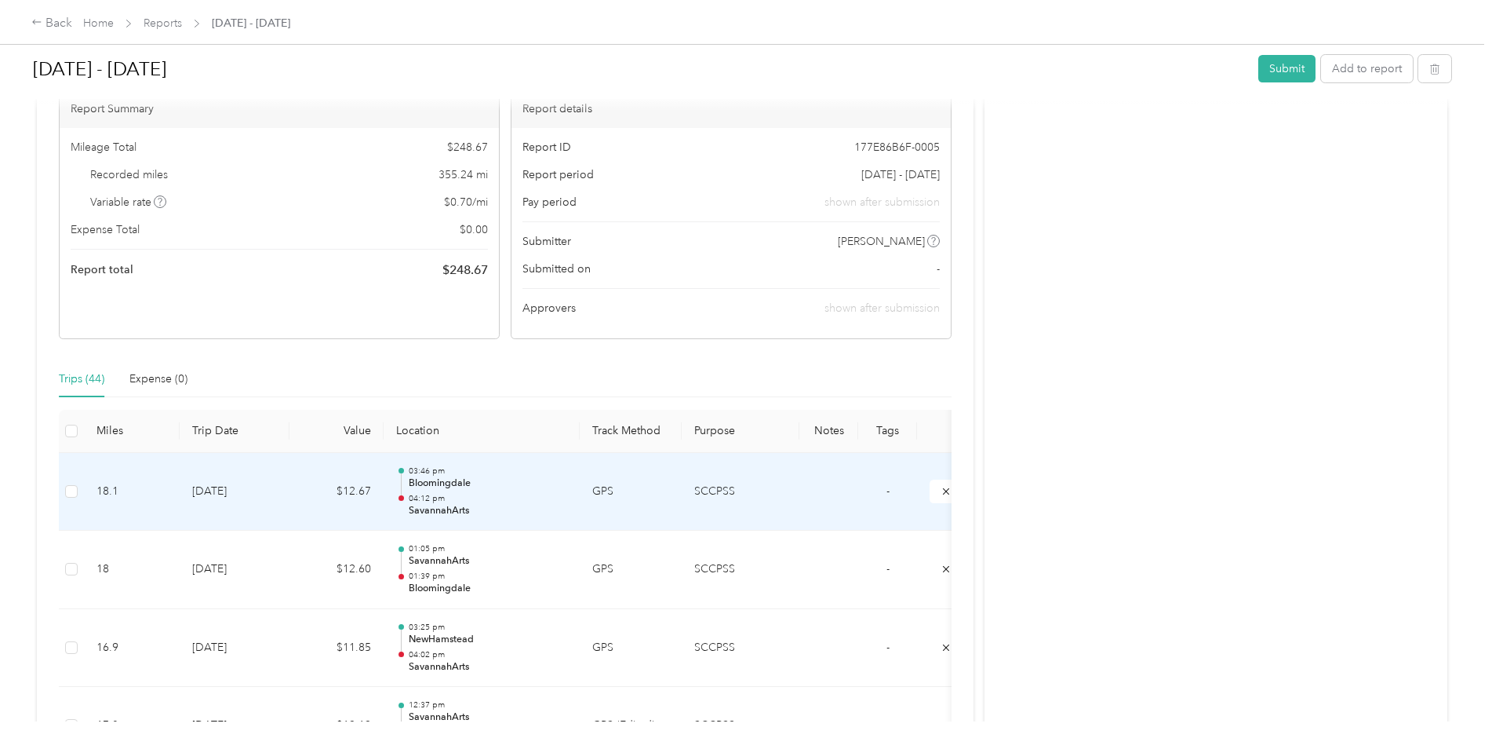
scroll to position [0, 0]
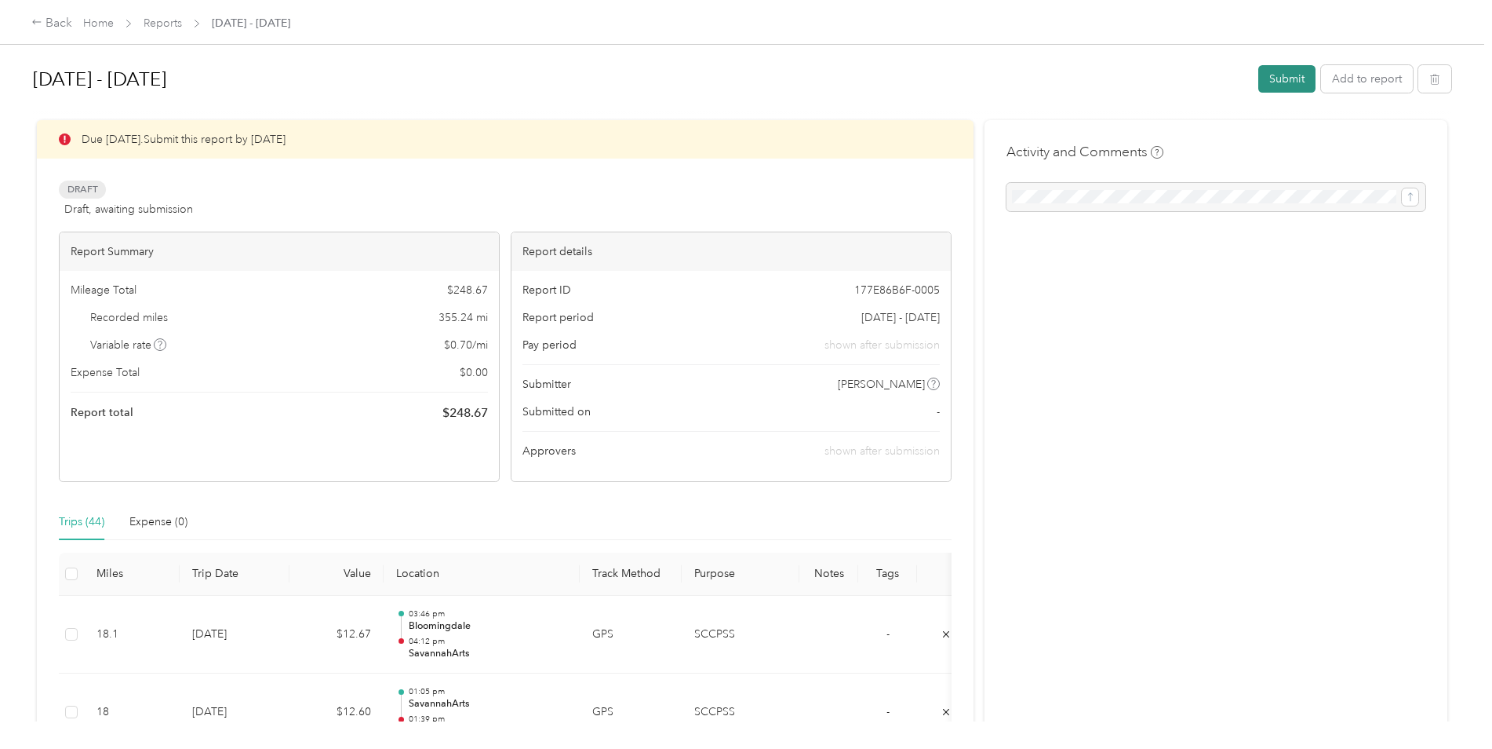
click at [1281, 79] on button "Submit" at bounding box center [1286, 78] width 57 height 27
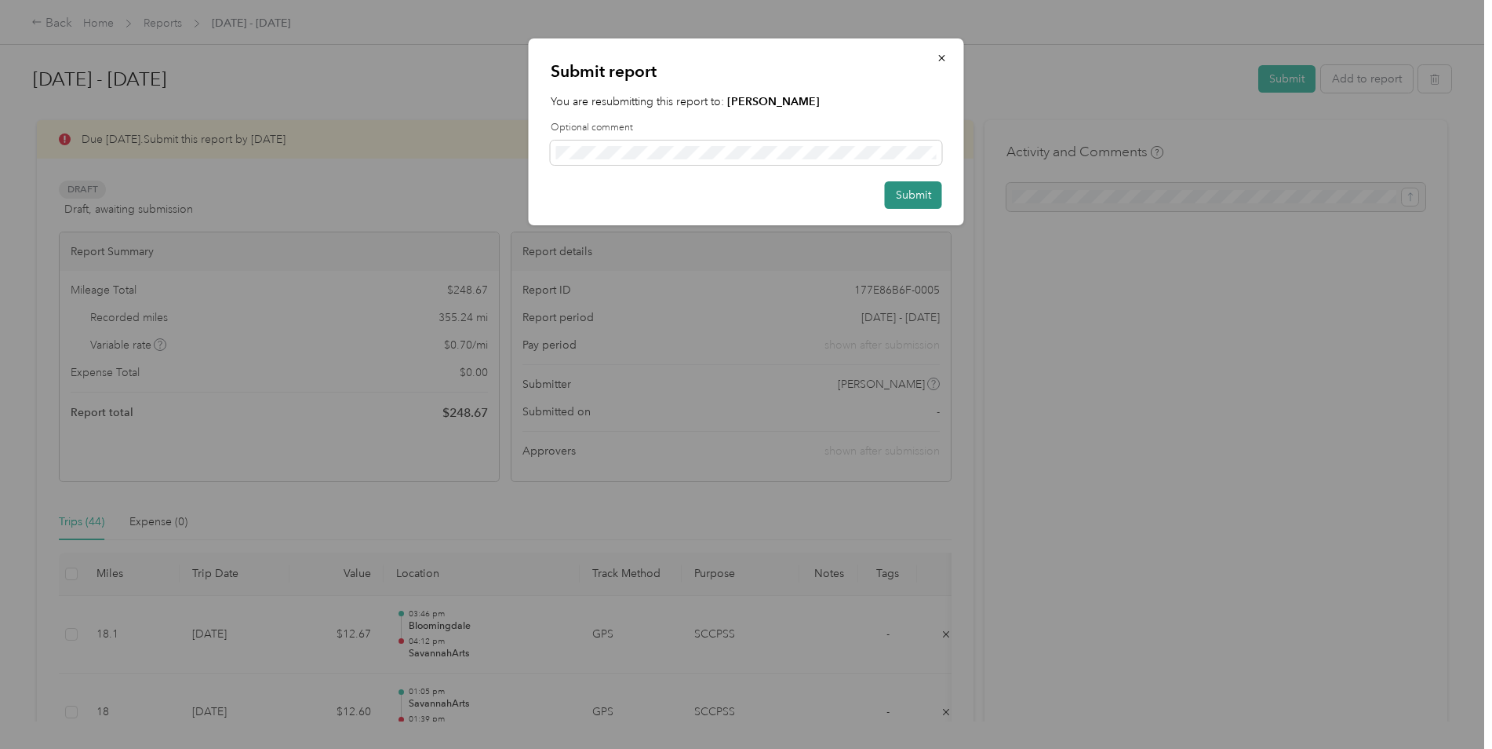
click at [936, 199] on button "Submit" at bounding box center [913, 194] width 57 height 27
